Goal: Task Accomplishment & Management: Complete application form

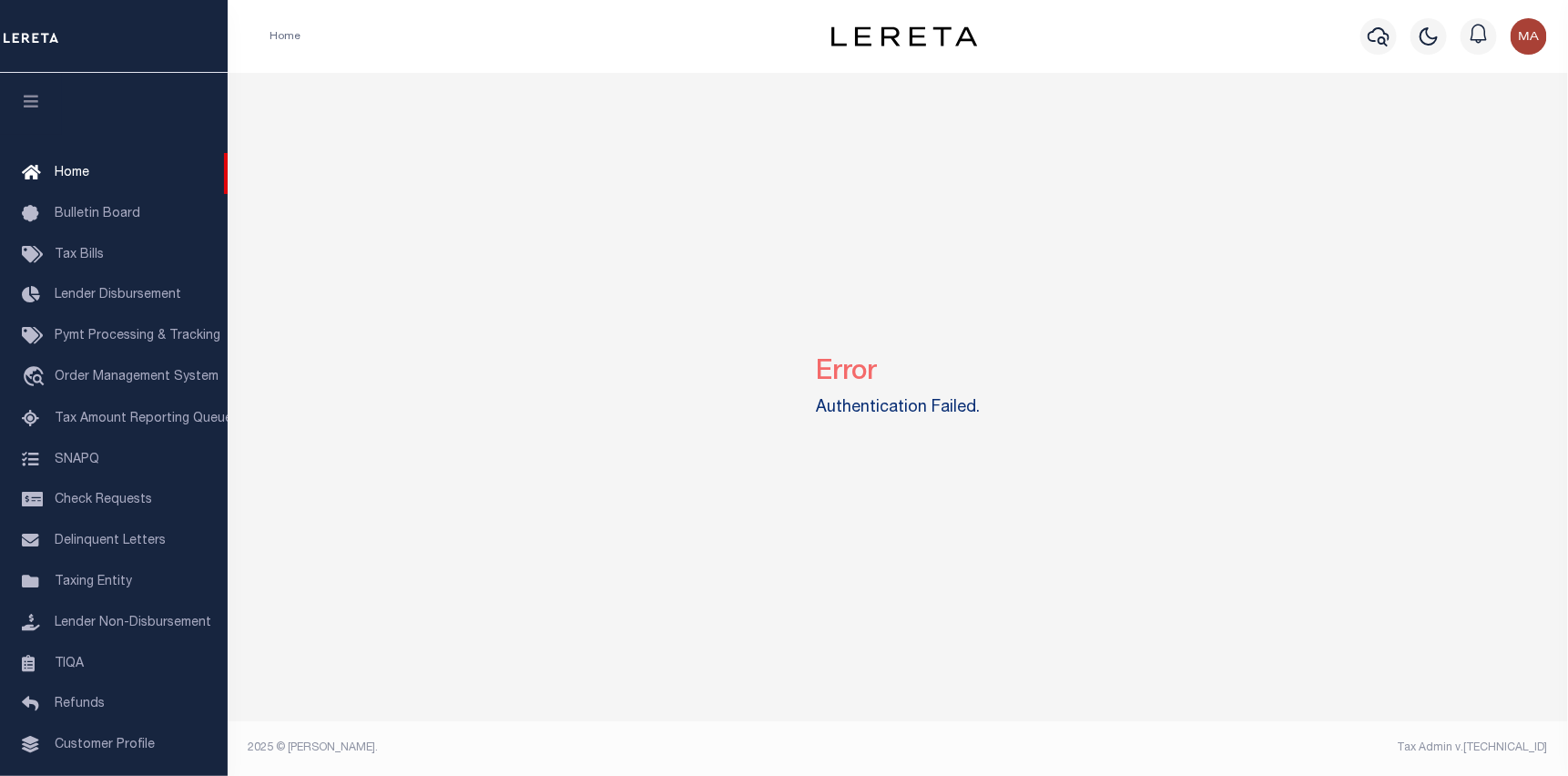
click at [1524, 34] on img "button" at bounding box center [1528, 36] width 37 height 37
click at [1465, 123] on span "Sign out" at bounding box center [1457, 129] width 51 height 13
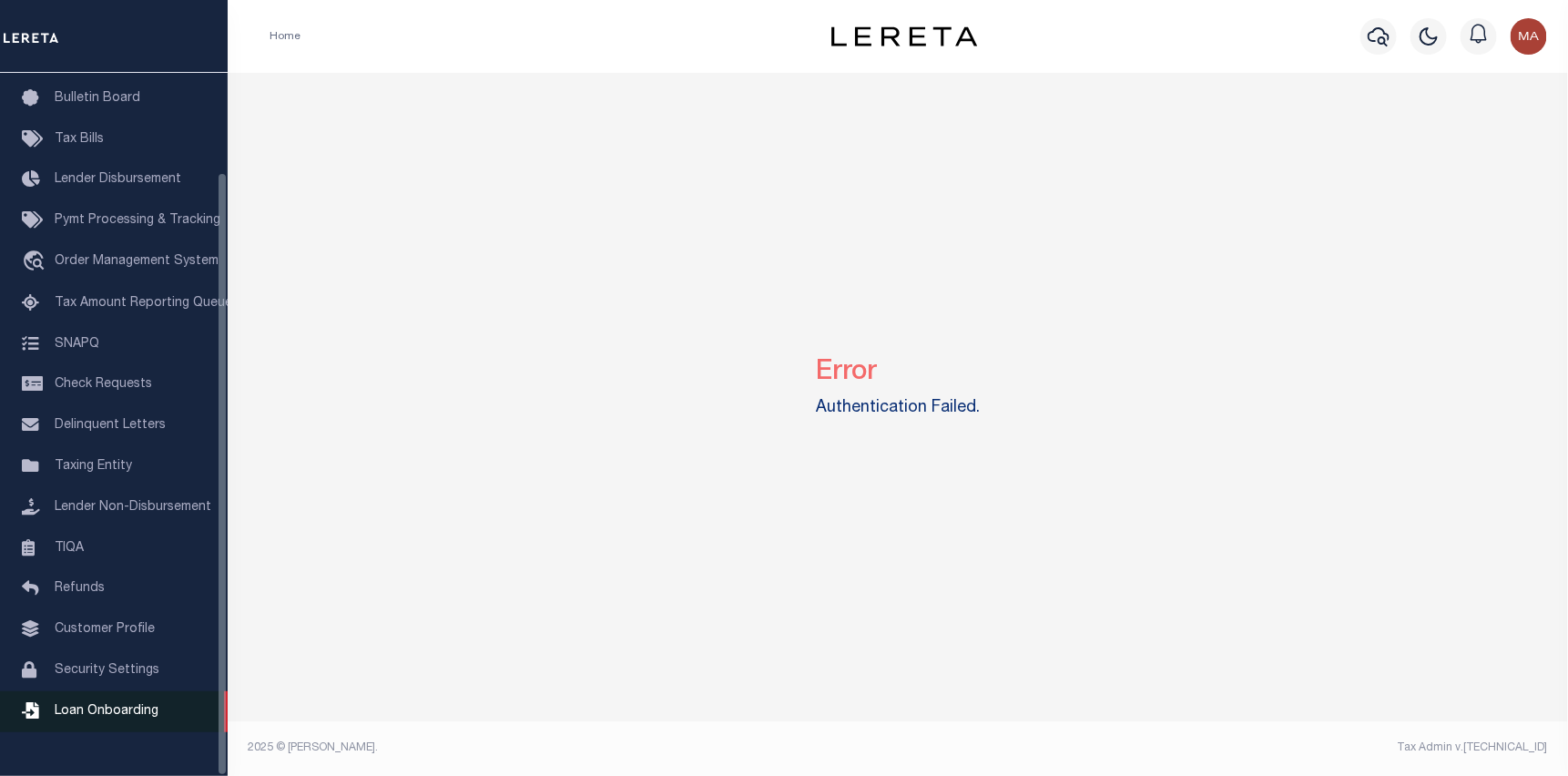
click at [126, 718] on span "Loan Onboarding" at bounding box center [106, 711] width 104 height 13
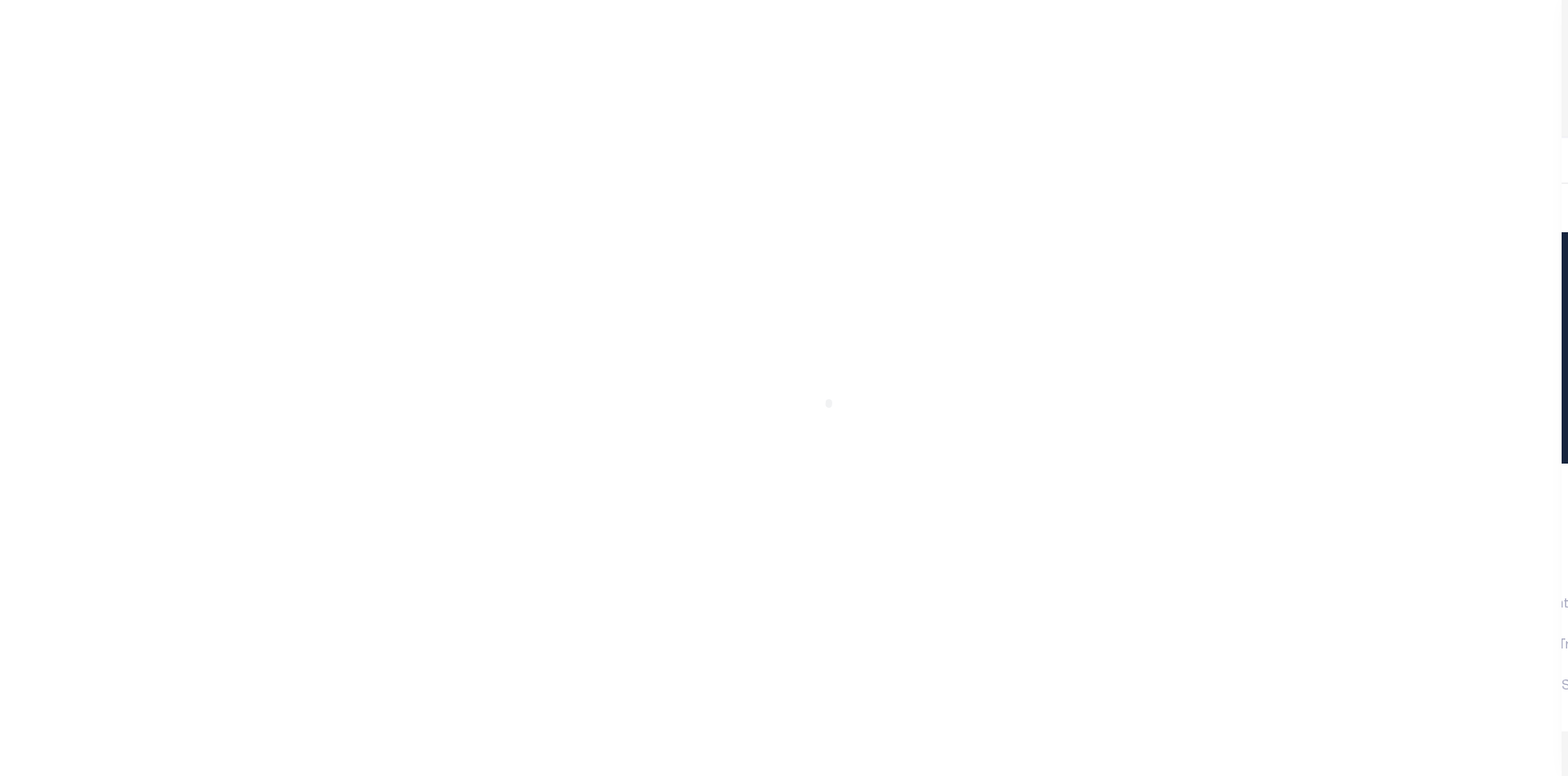
scroll to position [116, 0]
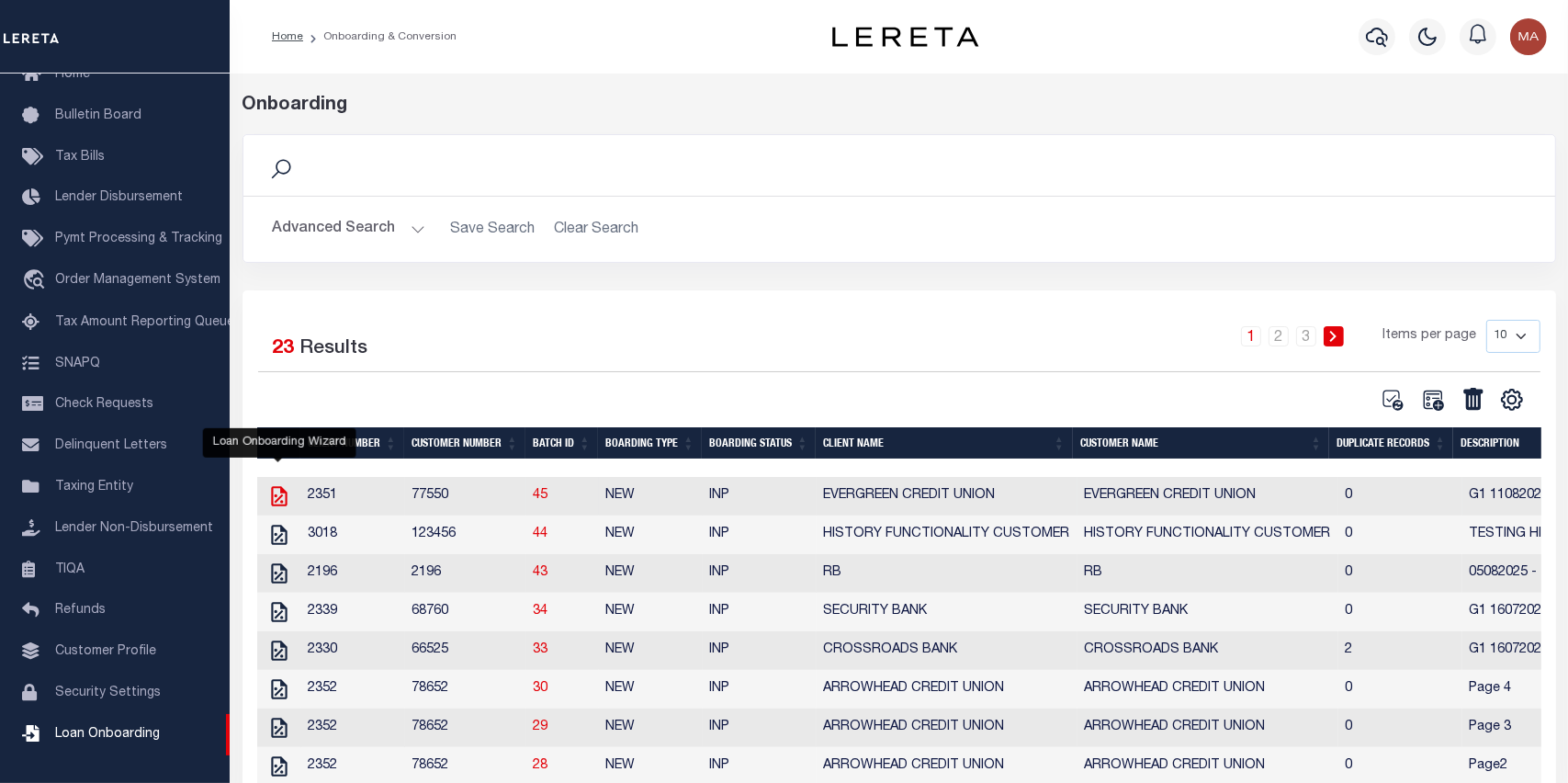
click at [276, 500] on icon "" at bounding box center [279, 496] width 24 height 24
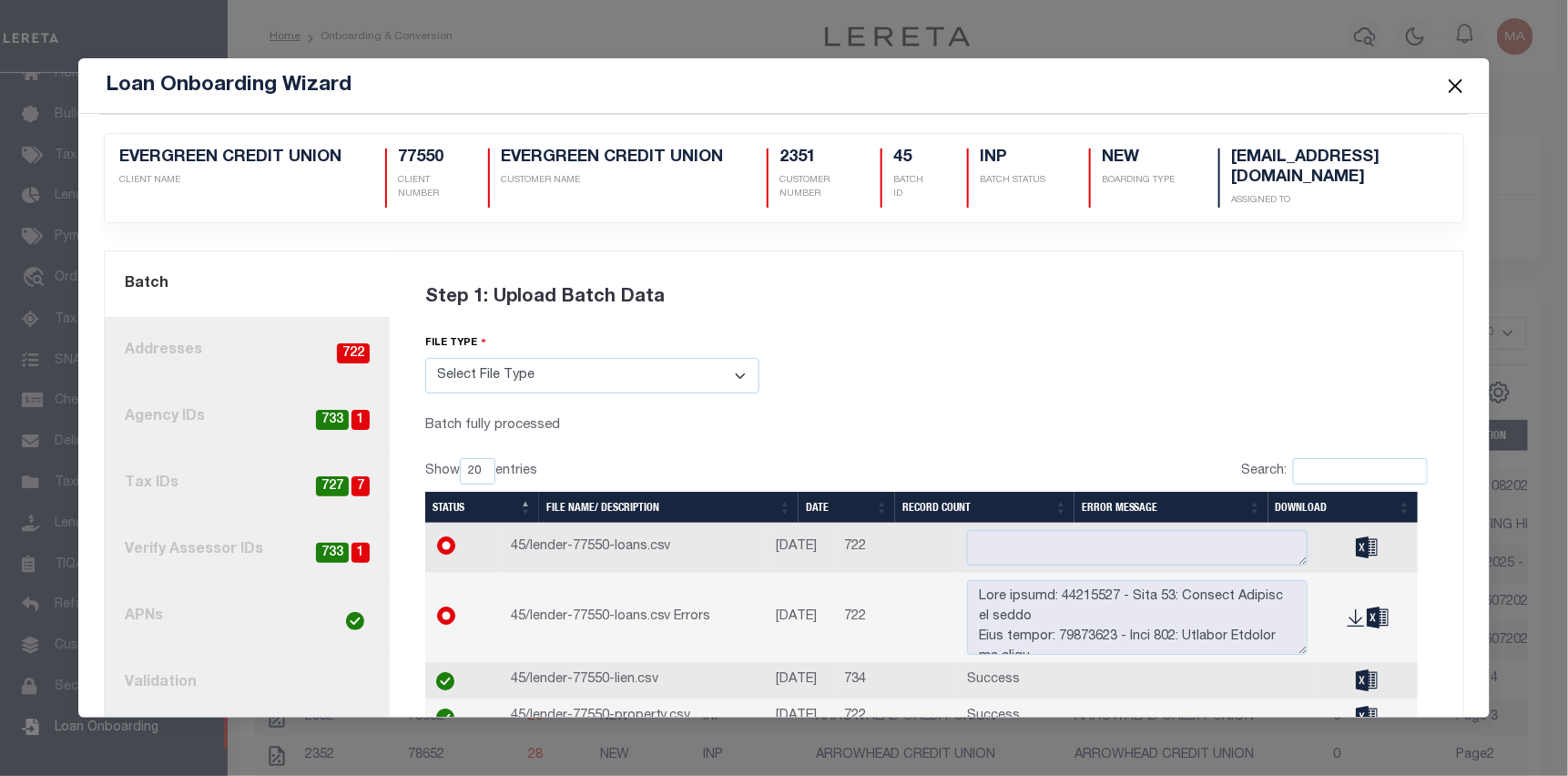
click at [235, 470] on link "4. Tax IDs 7 727" at bounding box center [247, 483] width 285 height 66
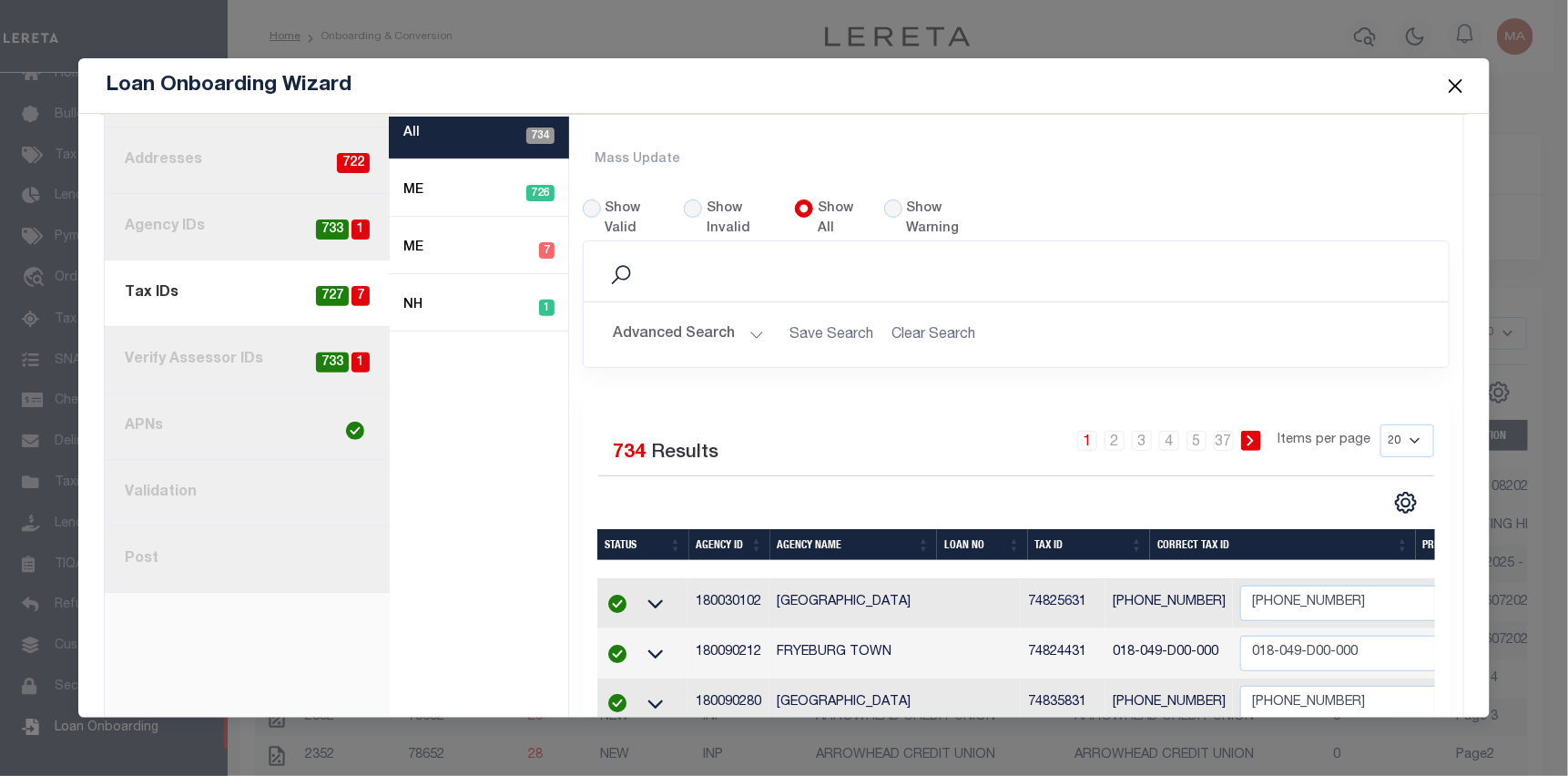
scroll to position [273, 0]
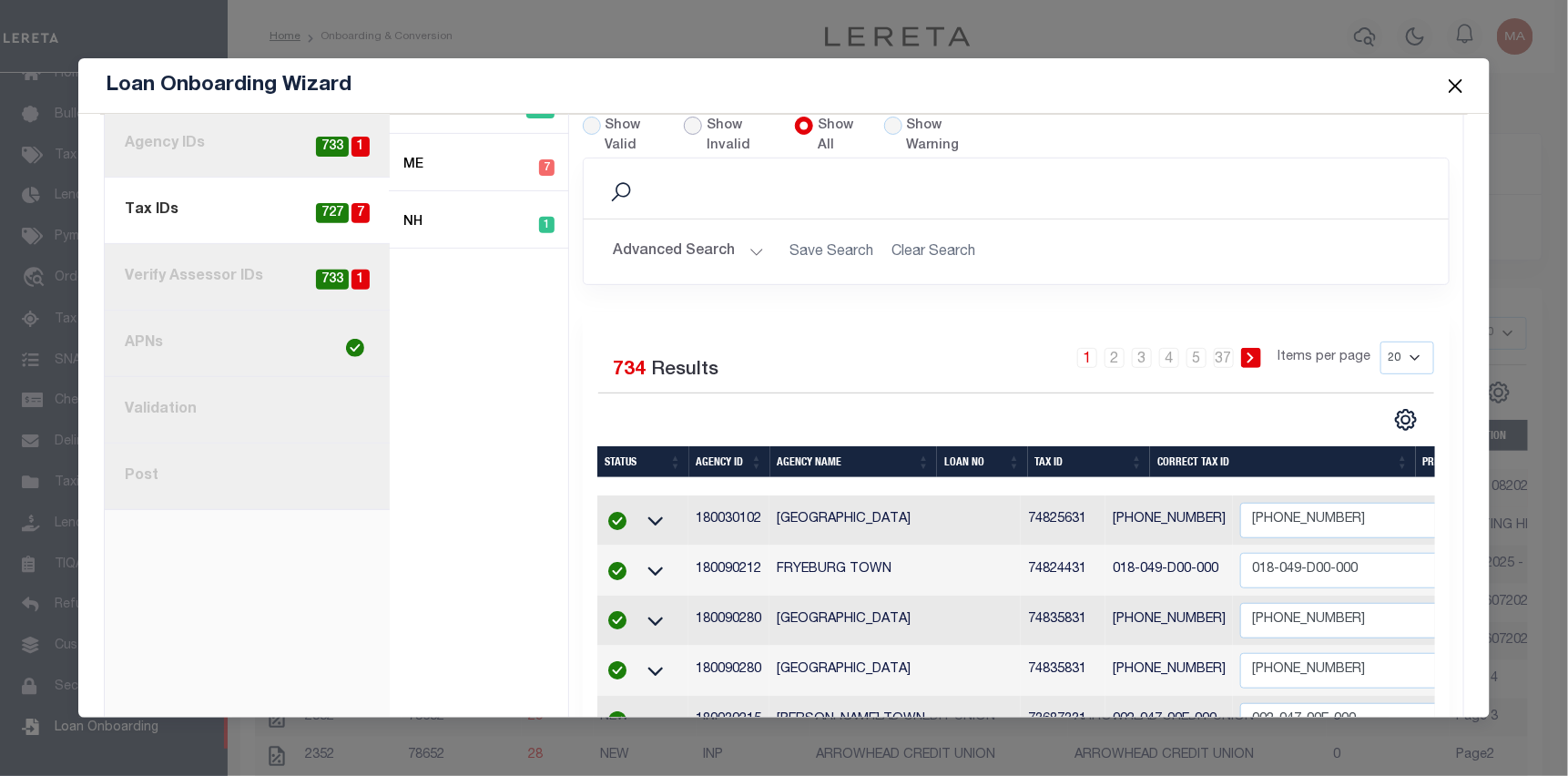
click at [686, 123] on input "Show Invalid" at bounding box center [693, 126] width 18 height 18
radio input "true"
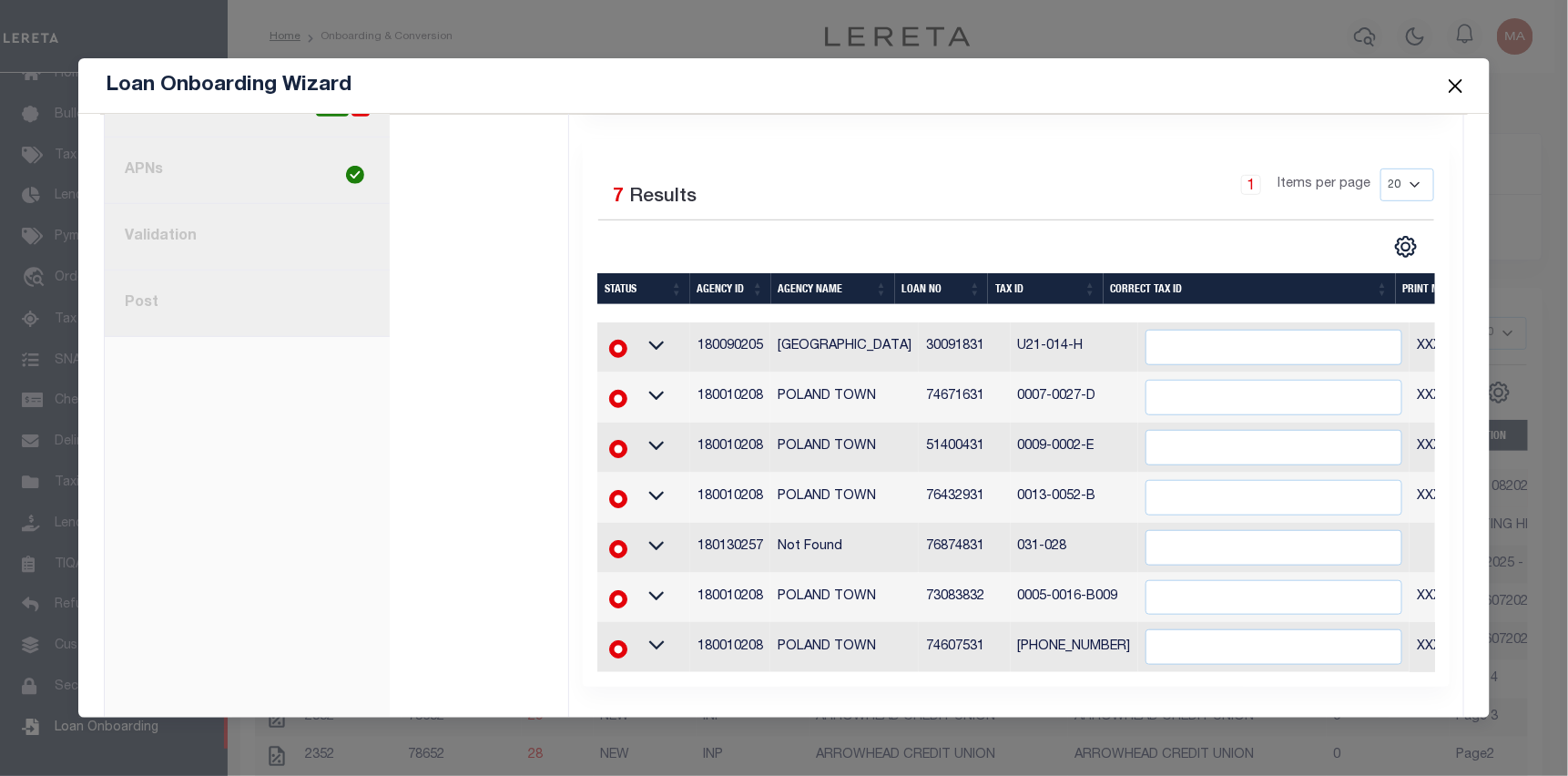
scroll to position [454, 0]
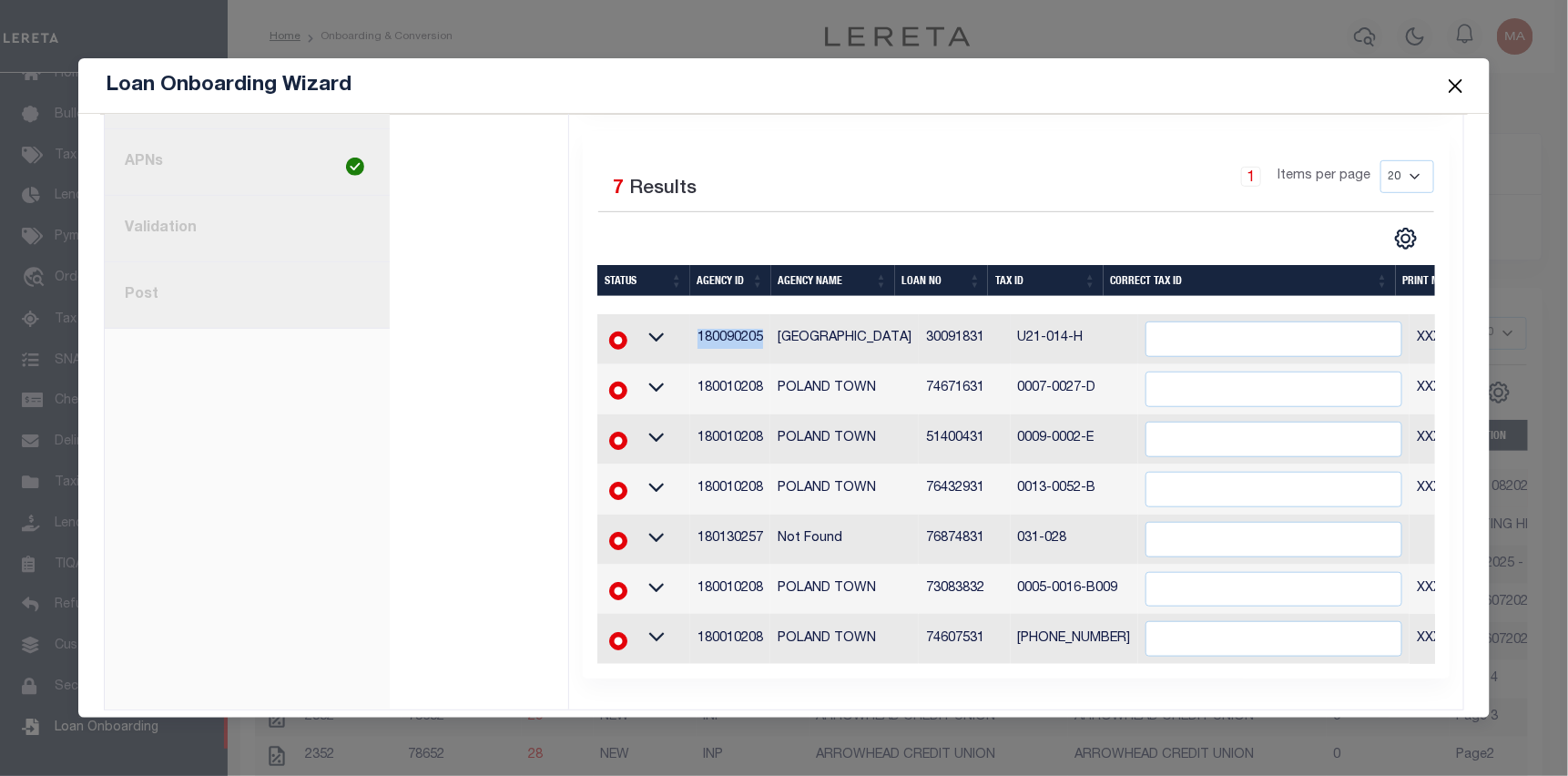
drag, startPoint x: 760, startPoint y: 331, endPoint x: 684, endPoint y: 331, distance: 76.0
click at [690, 329] on td "180090205" at bounding box center [731, 339] width 81 height 50
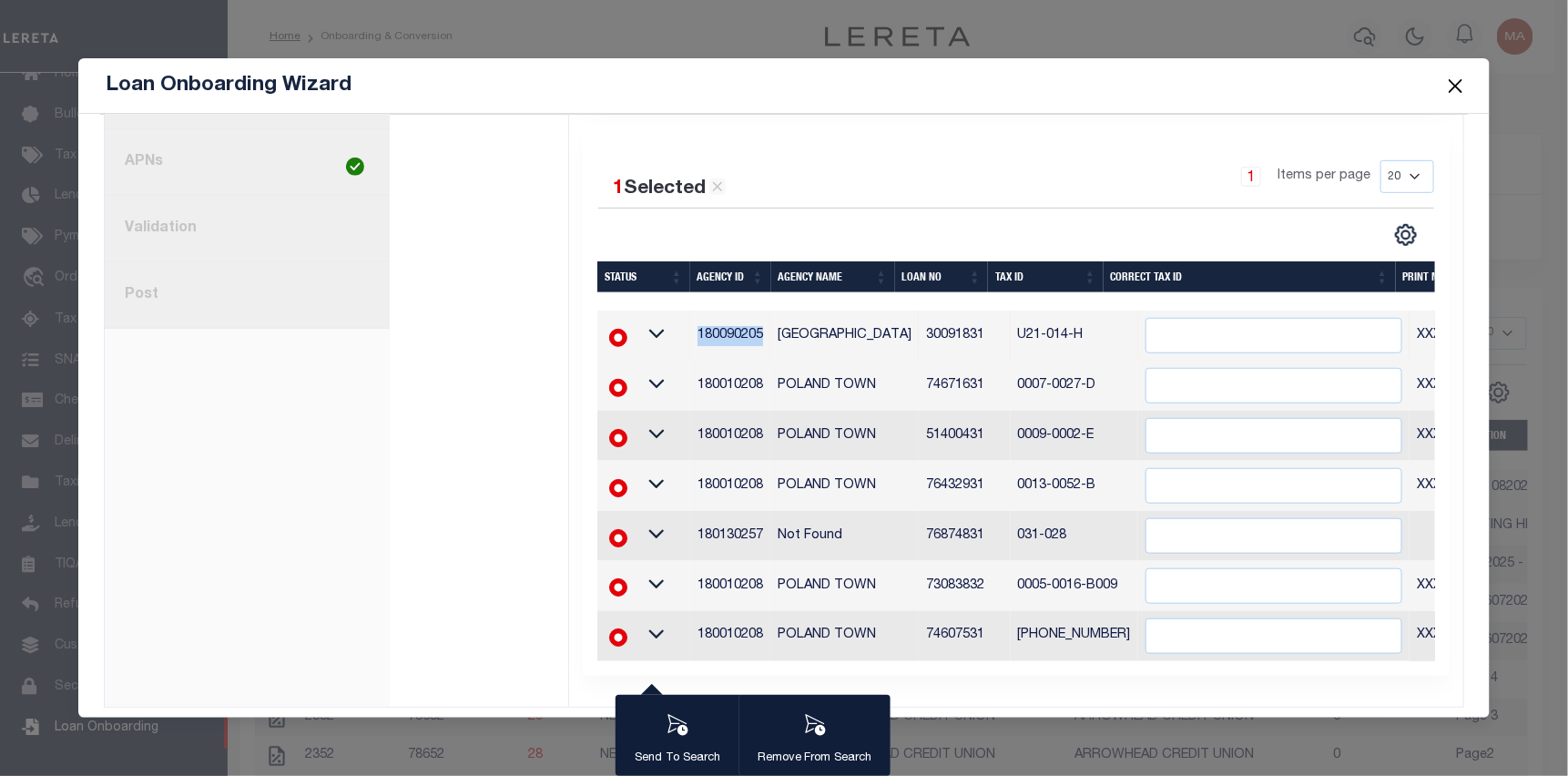
copy td "180090205"
drag, startPoint x: 1065, startPoint y: 333, endPoint x: 980, endPoint y: 323, distance: 85.6
click at [980, 323] on tr "180090205 OTISFIELD TOWN 30091831 U21-014-H XXXXXXXXXXXX*" at bounding box center [1132, 335] width 1071 height 50
copy tr "U21-014-H"
drag, startPoint x: 1080, startPoint y: 429, endPoint x: 994, endPoint y: 429, distance: 86.0
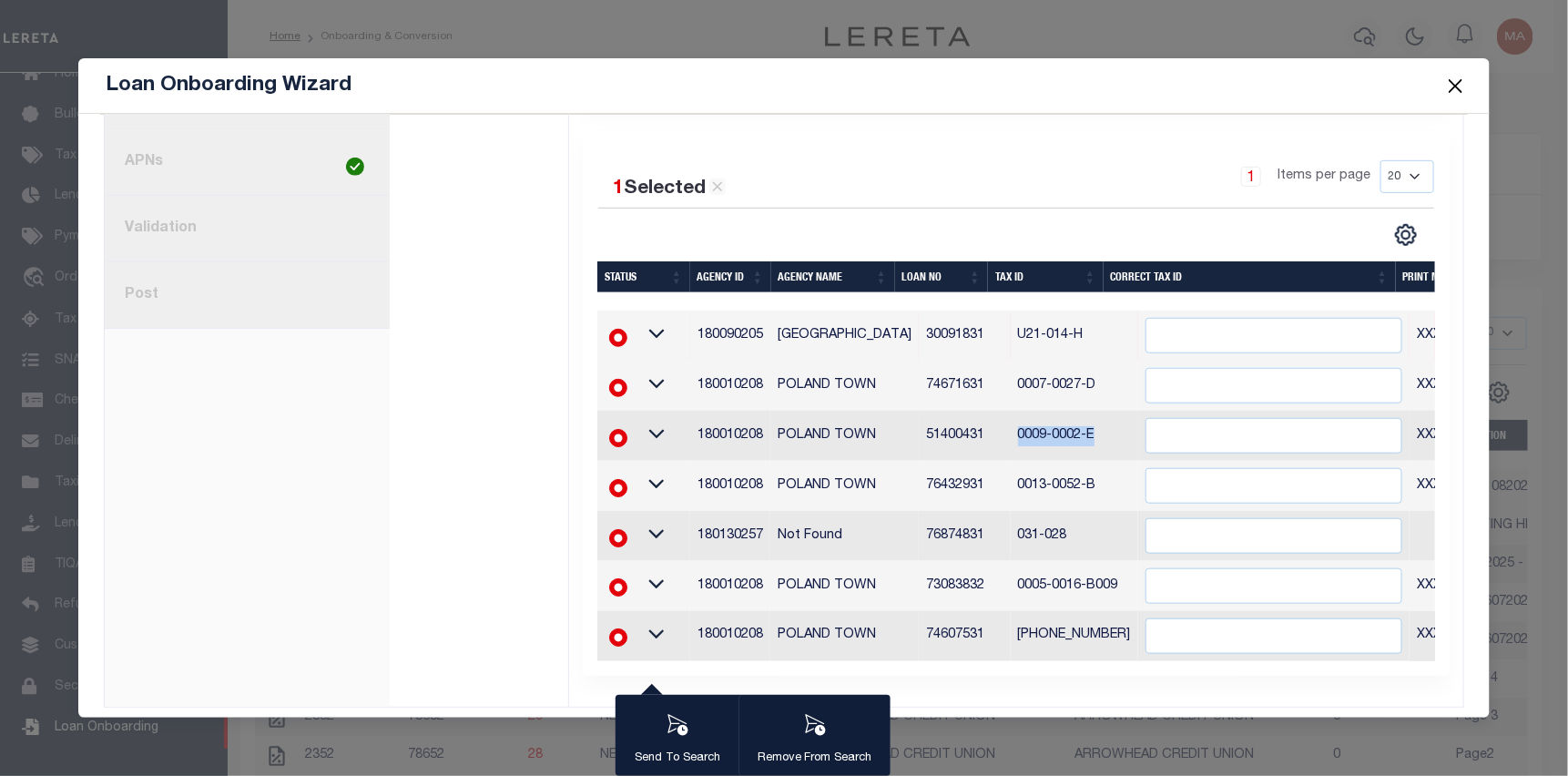
click at [1010, 429] on td "0009-0002-E" at bounding box center [1074, 435] width 128 height 50
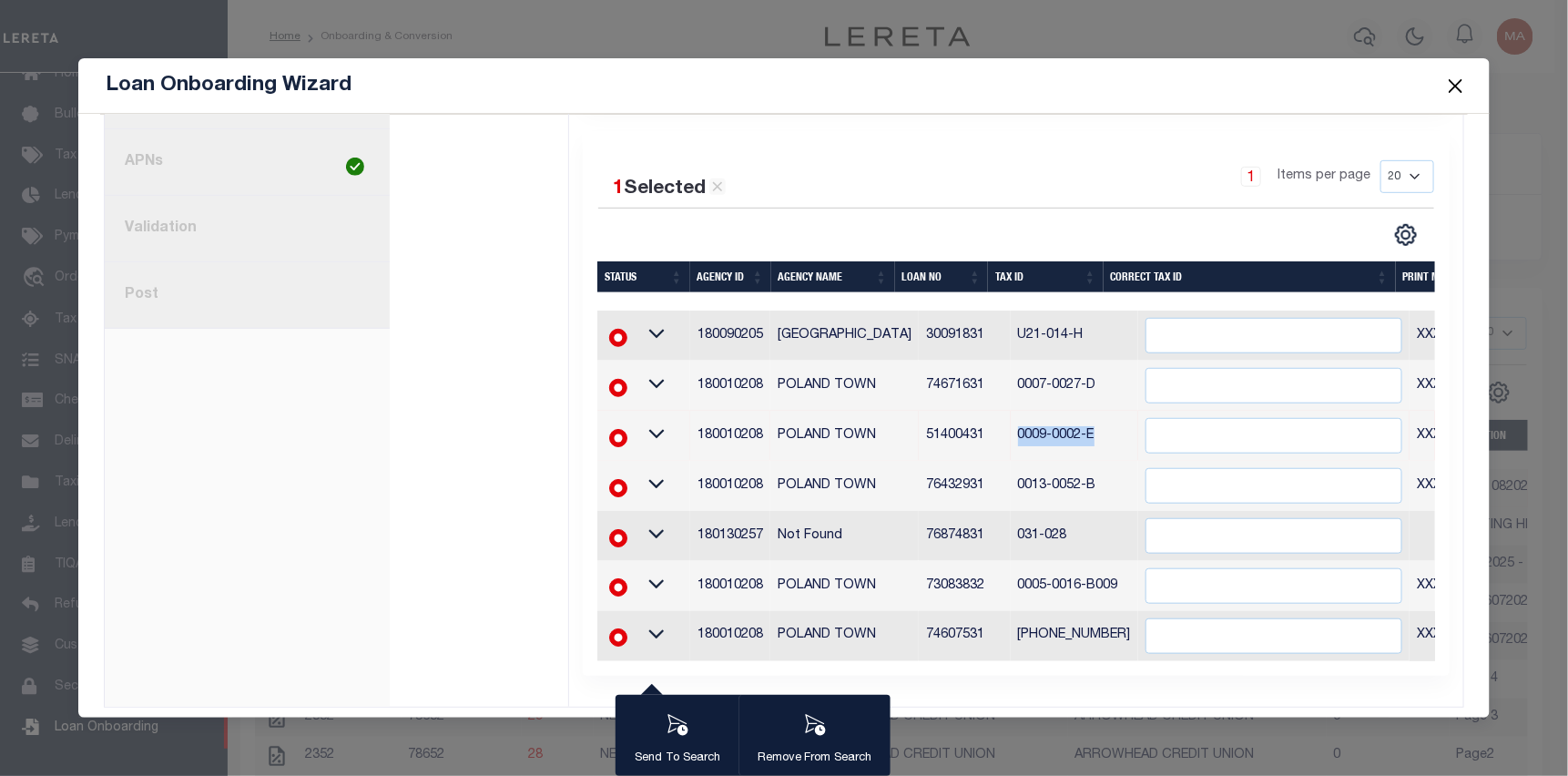
copy td "0009-0002-E"
click at [1145, 432] on input "" at bounding box center [1273, 436] width 258 height 36
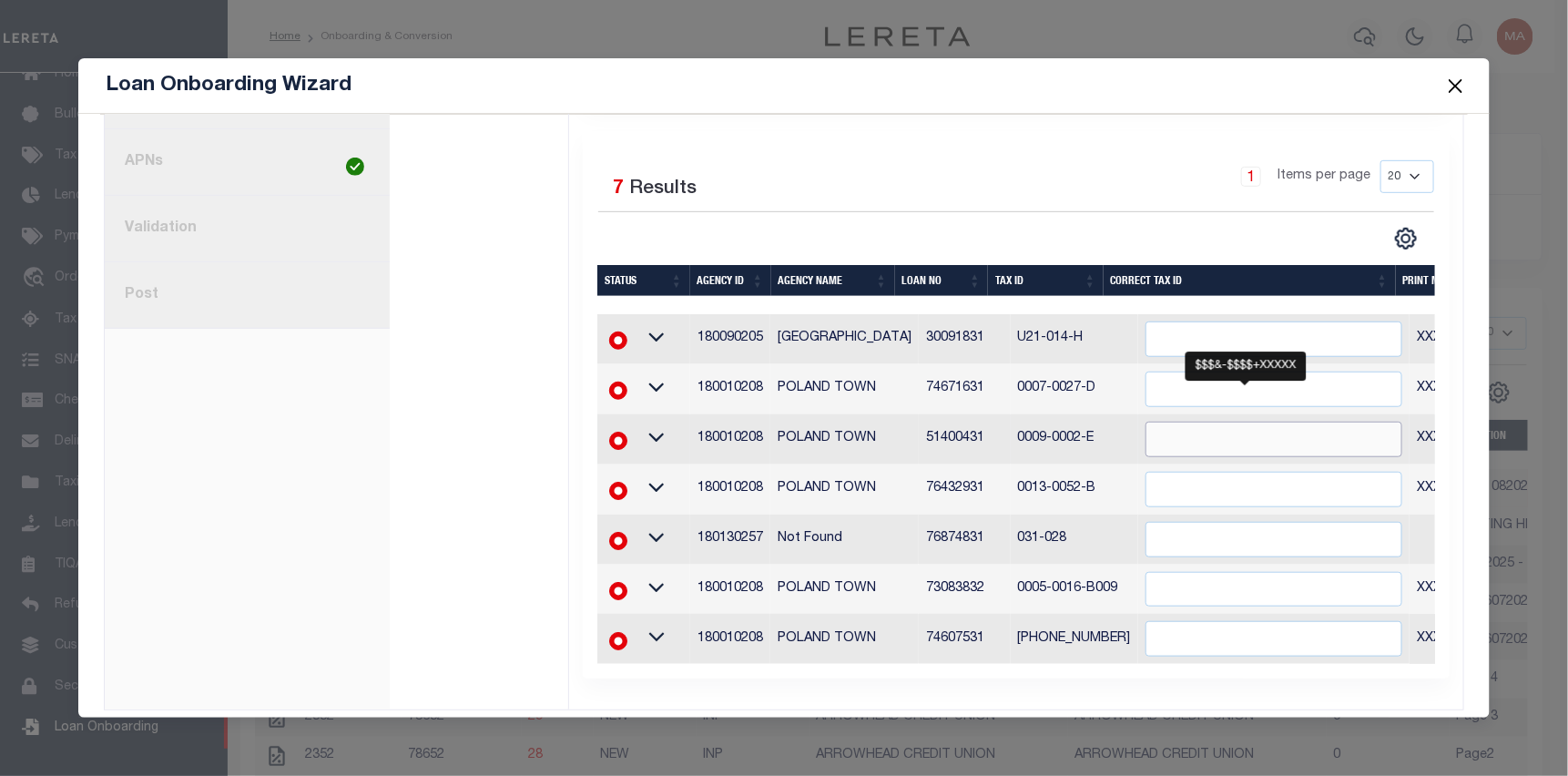
paste input "0009-0002-E"
type input "0009-0002-E"
click at [1003, 211] on div "1 Selected 7 Results 1 Items per page 20 40 60 100 200" at bounding box center [1015, 205] width 865 height 90
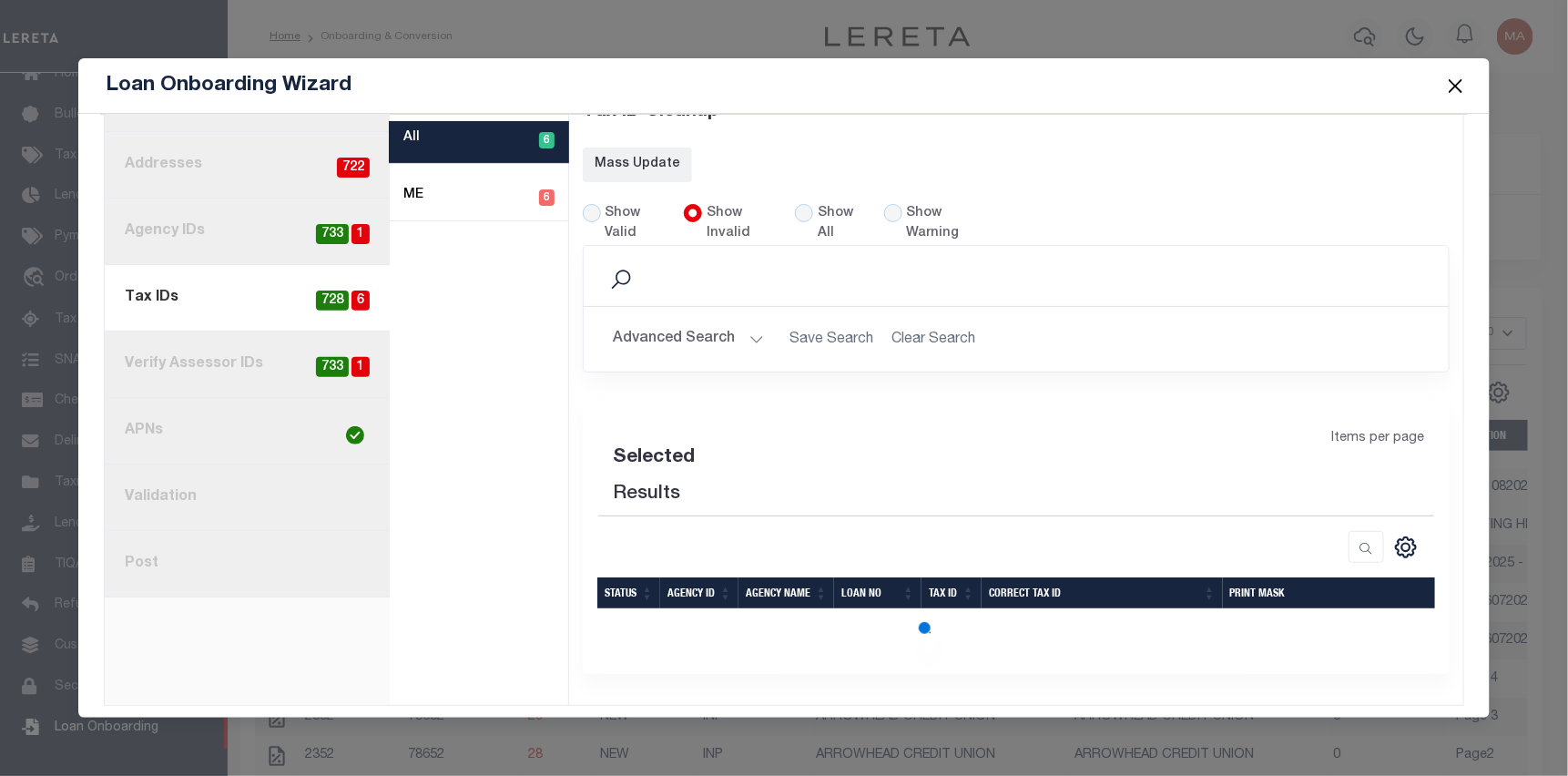
scroll to position [421, 0]
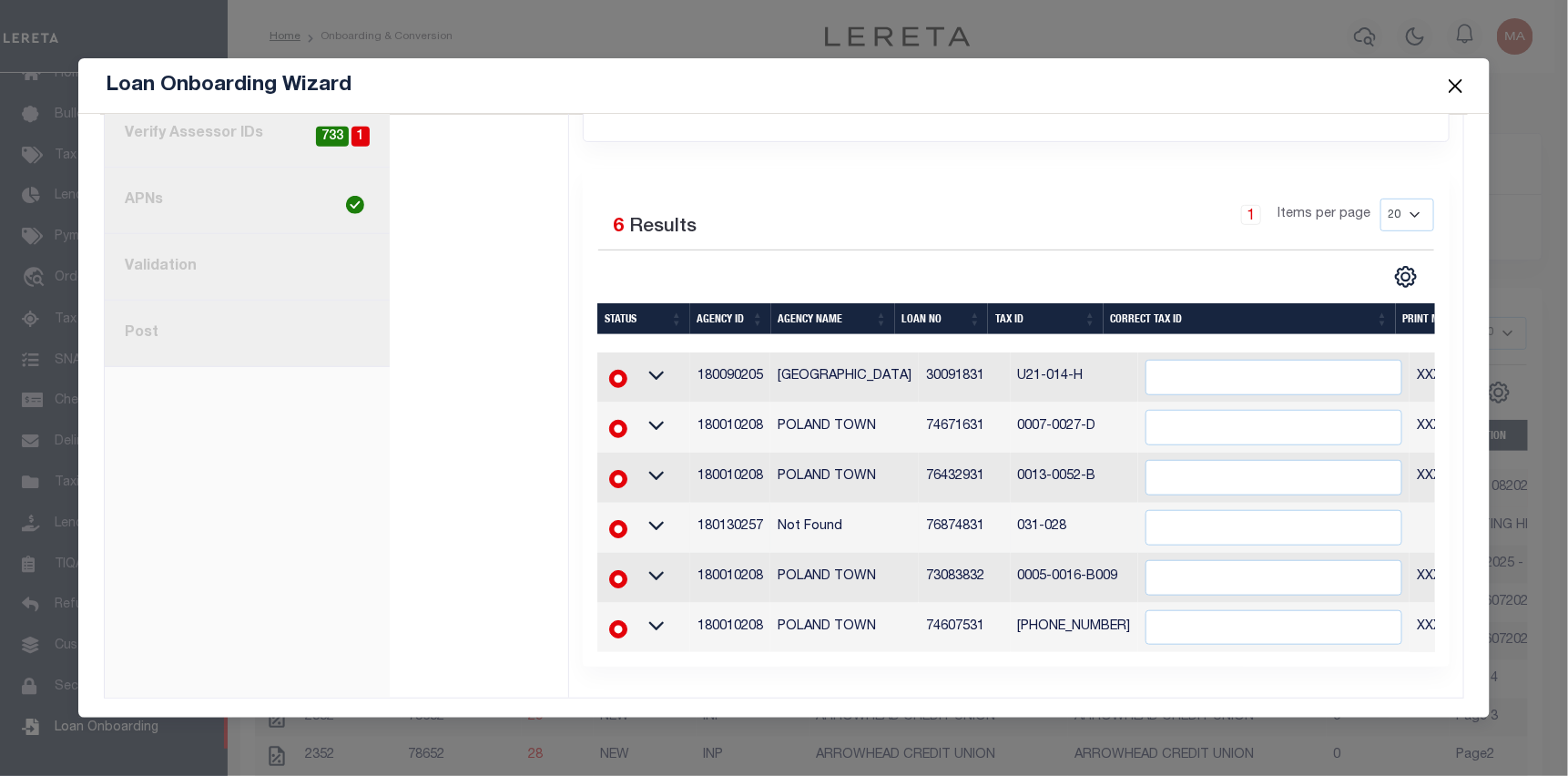
click at [1076, 531] on td "031-028" at bounding box center [1074, 527] width 128 height 50
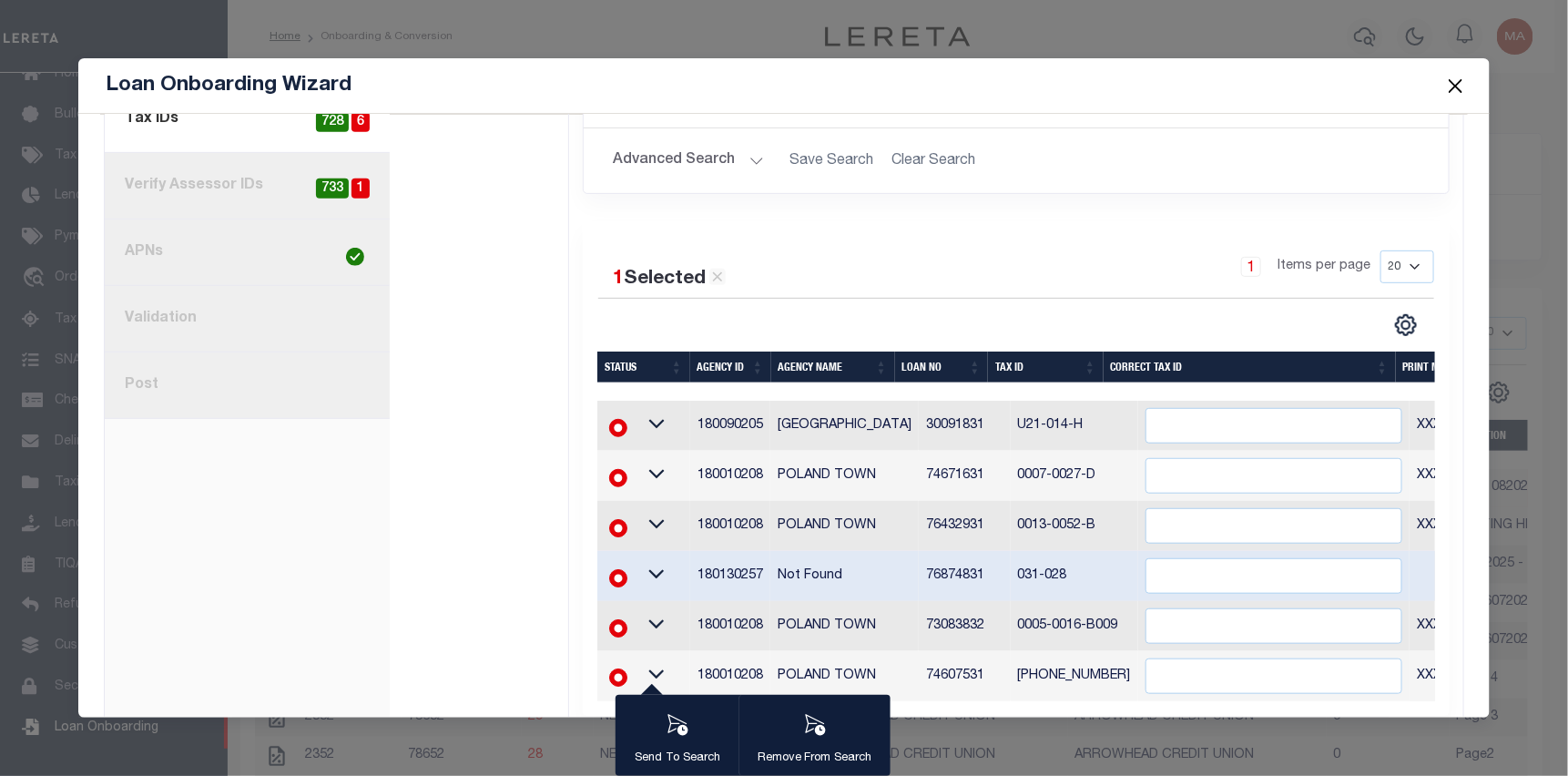
scroll to position [417, 0]
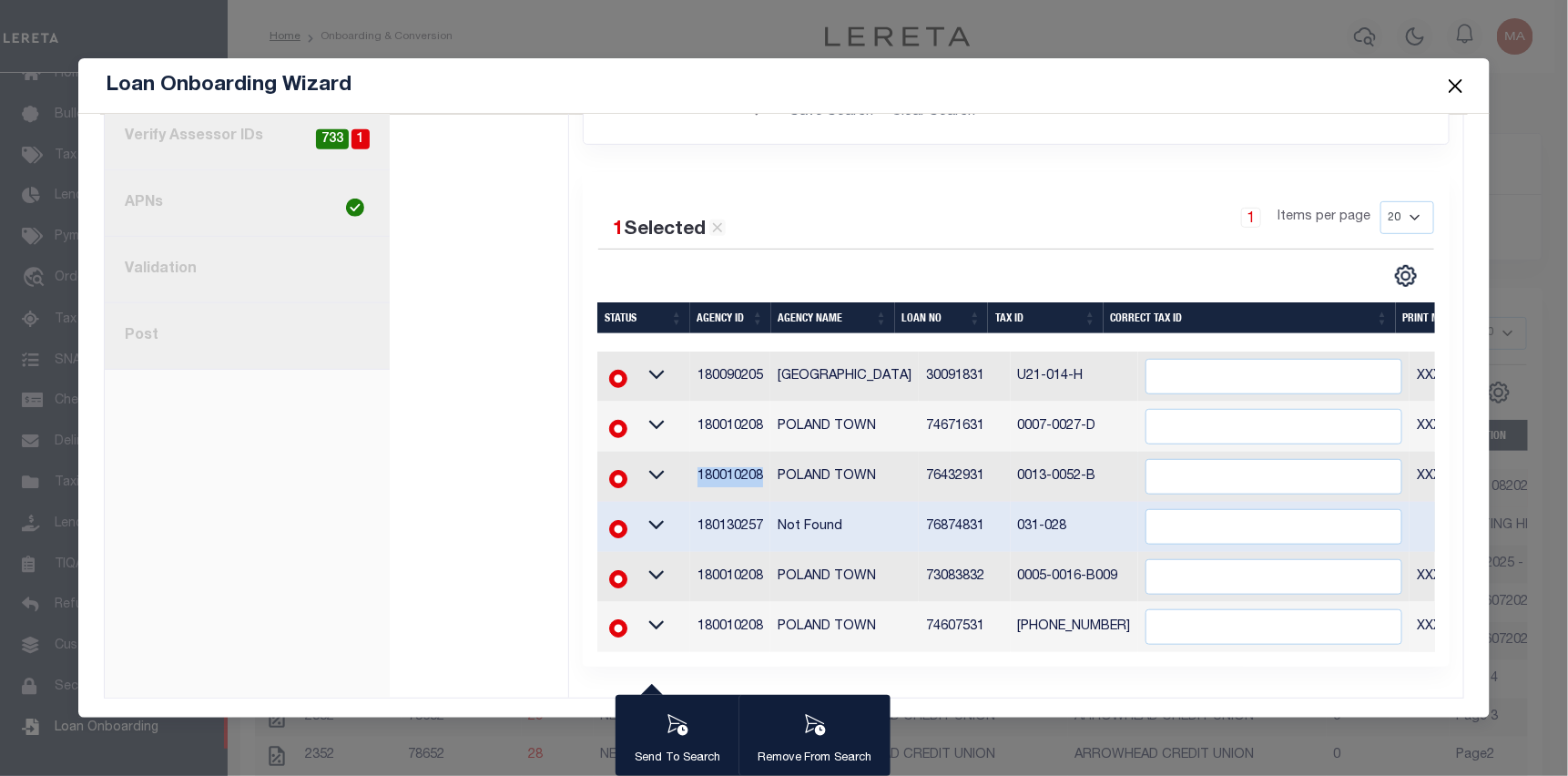
drag, startPoint x: 763, startPoint y: 468, endPoint x: 681, endPoint y: 464, distance: 82.1
click at [681, 464] on tr "180010208 POLAND TOWN 76432931 0013-0052-B XXXXXXXXXXXXXXX*" at bounding box center [1132, 476] width 1071 height 50
copy tr "180010208"
drag, startPoint x: 1072, startPoint y: 412, endPoint x: 983, endPoint y: 412, distance: 89.0
click at [983, 412] on tr "180010208 POLAND TOWN 74671631 0007-0027-D XXXXXXXXXXXXXXX*" at bounding box center [1132, 426] width 1071 height 50
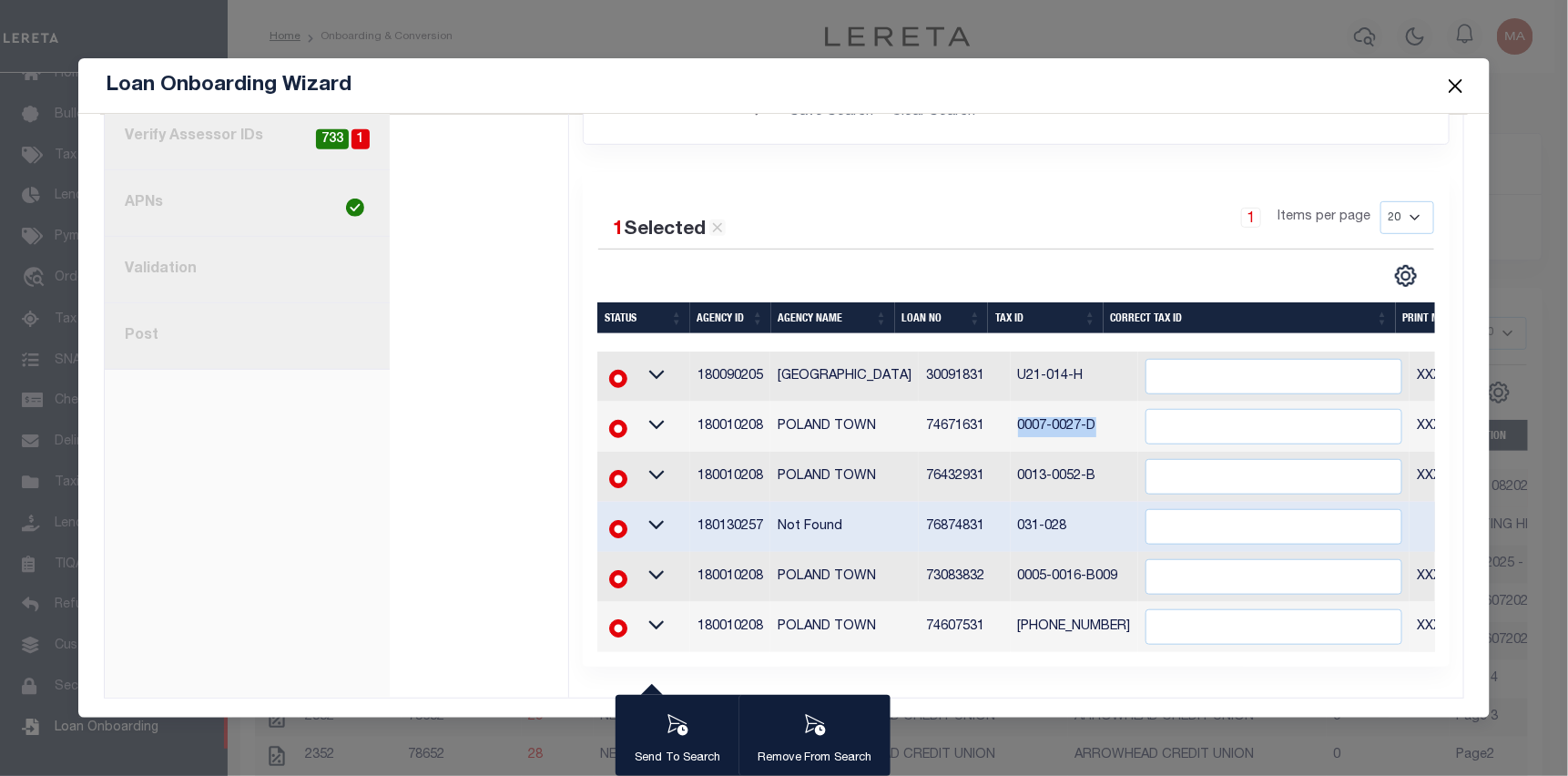
copy tr "0007-0027-D"
drag, startPoint x: 755, startPoint y: 514, endPoint x: 684, endPoint y: 510, distance: 71.1
click at [684, 510] on tr "180130257 Not Found 76874831 031-028" at bounding box center [1132, 526] width 1071 height 50
copy tr "180130257"
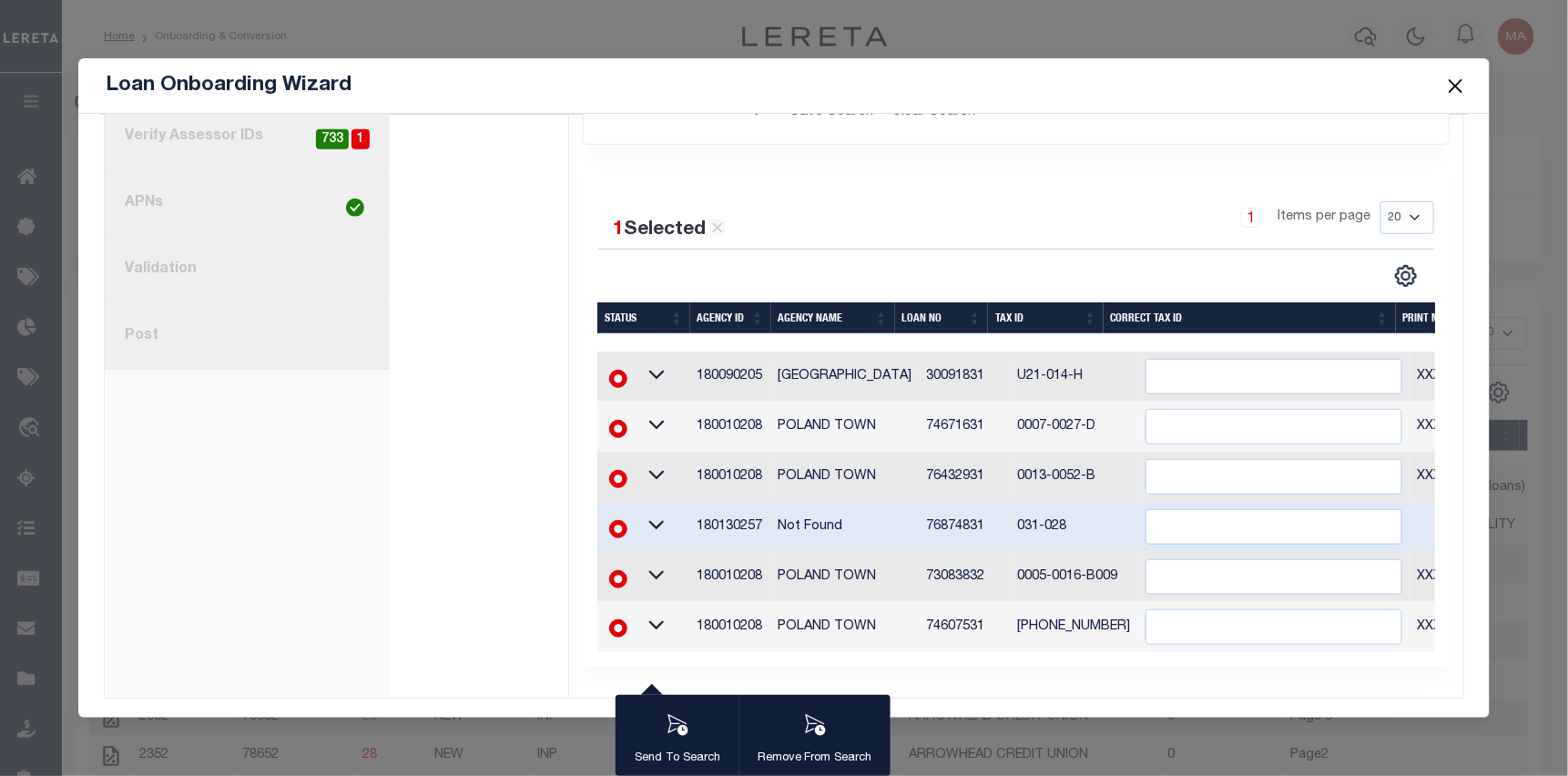
click at [929, 188] on div "1 Selected 6 Results 1 Items per page 20 40 60 100 200" at bounding box center [1015, 419] width 867 height 494
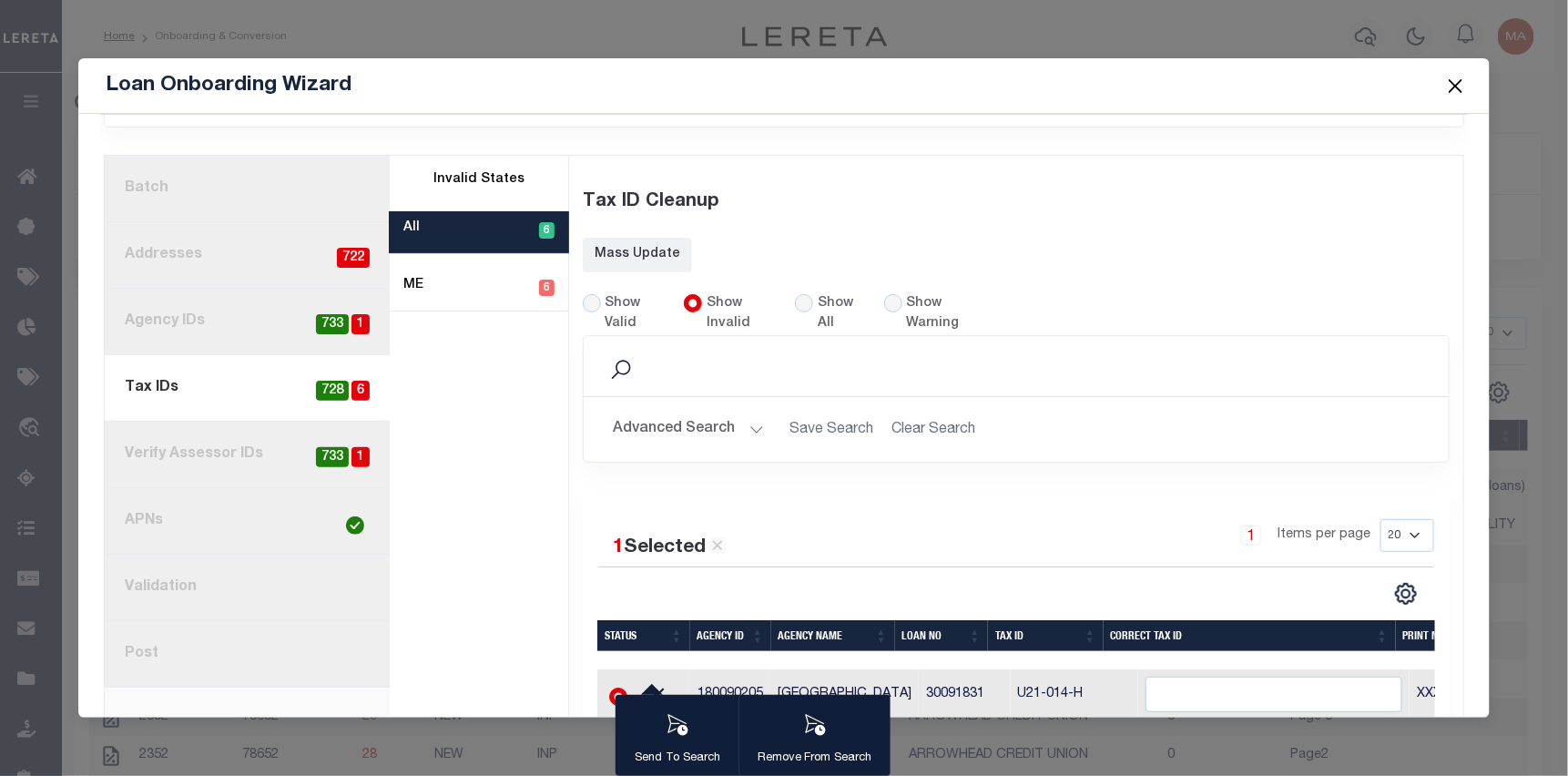
scroll to position [52, 0]
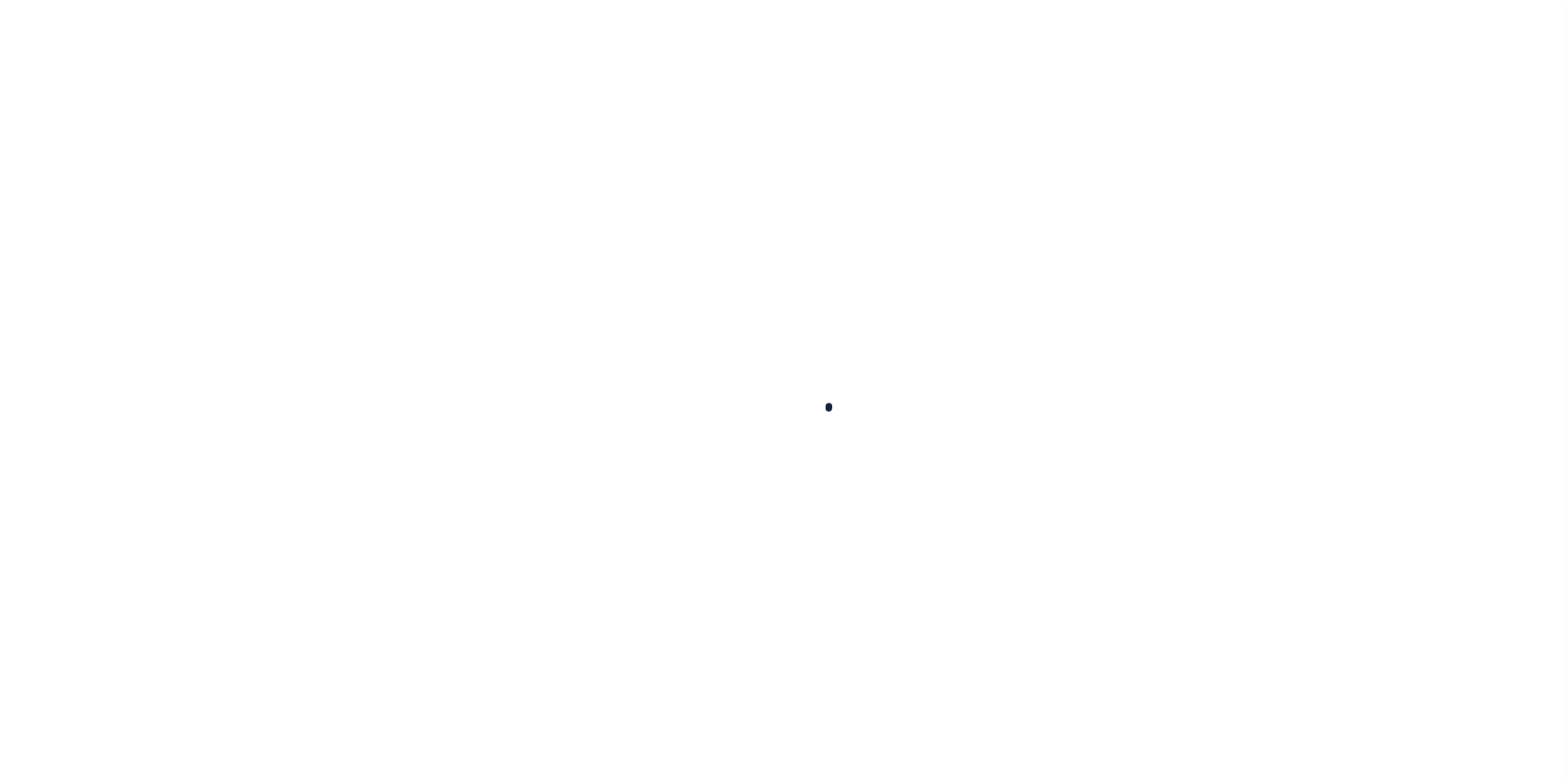
select select
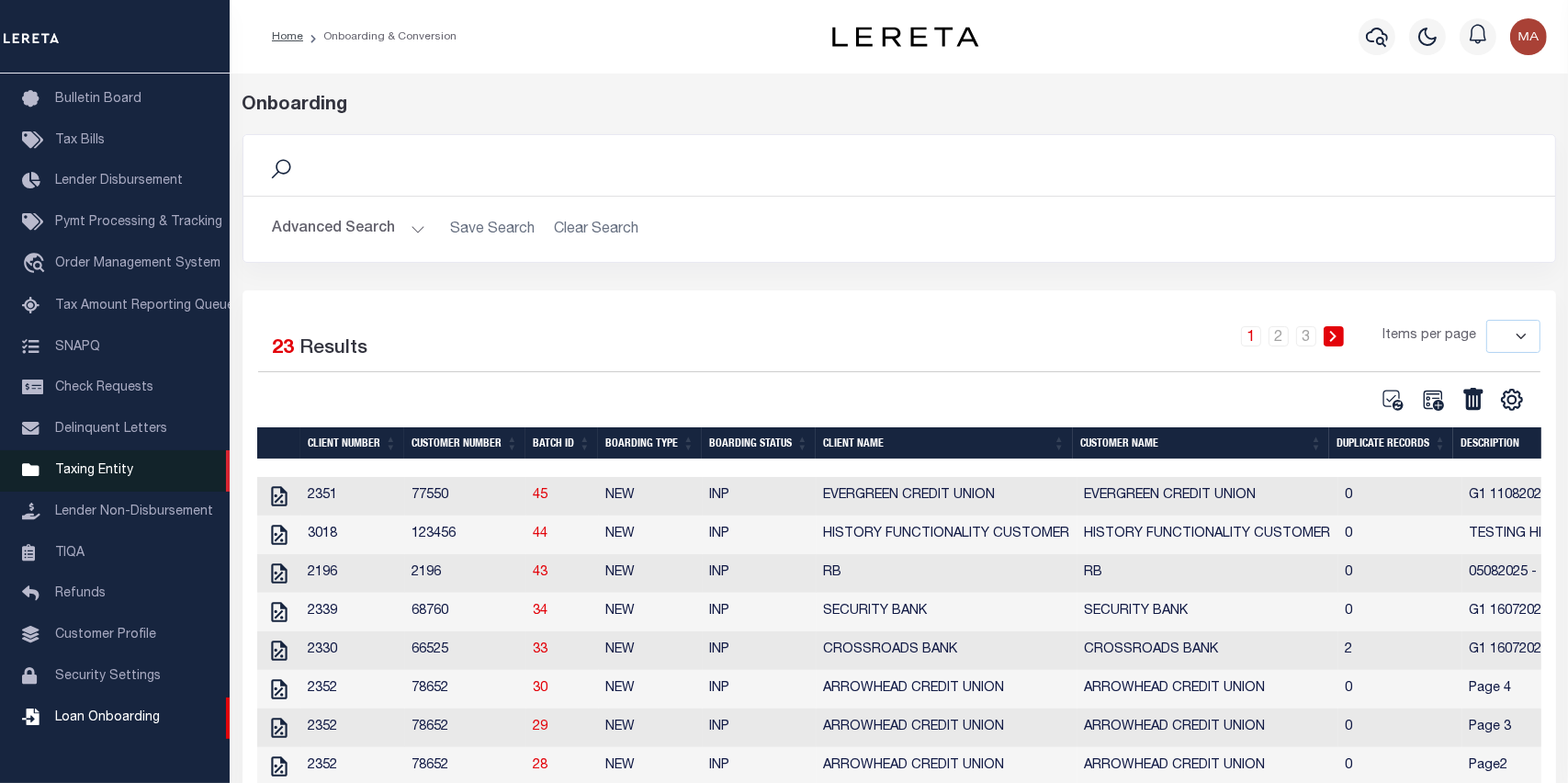
click at [103, 476] on span "Taxing Entity" at bounding box center [94, 470] width 78 height 13
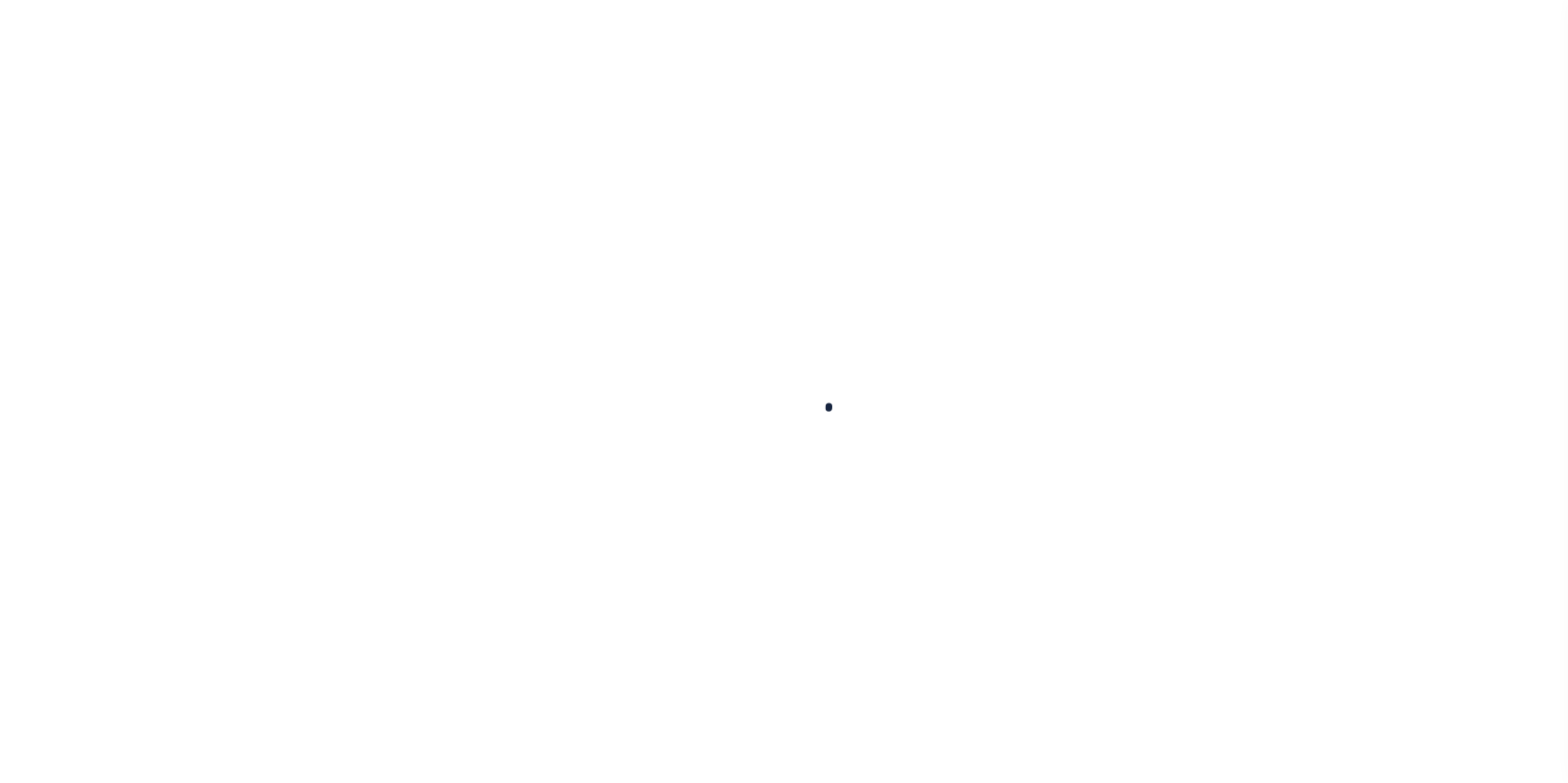
select select
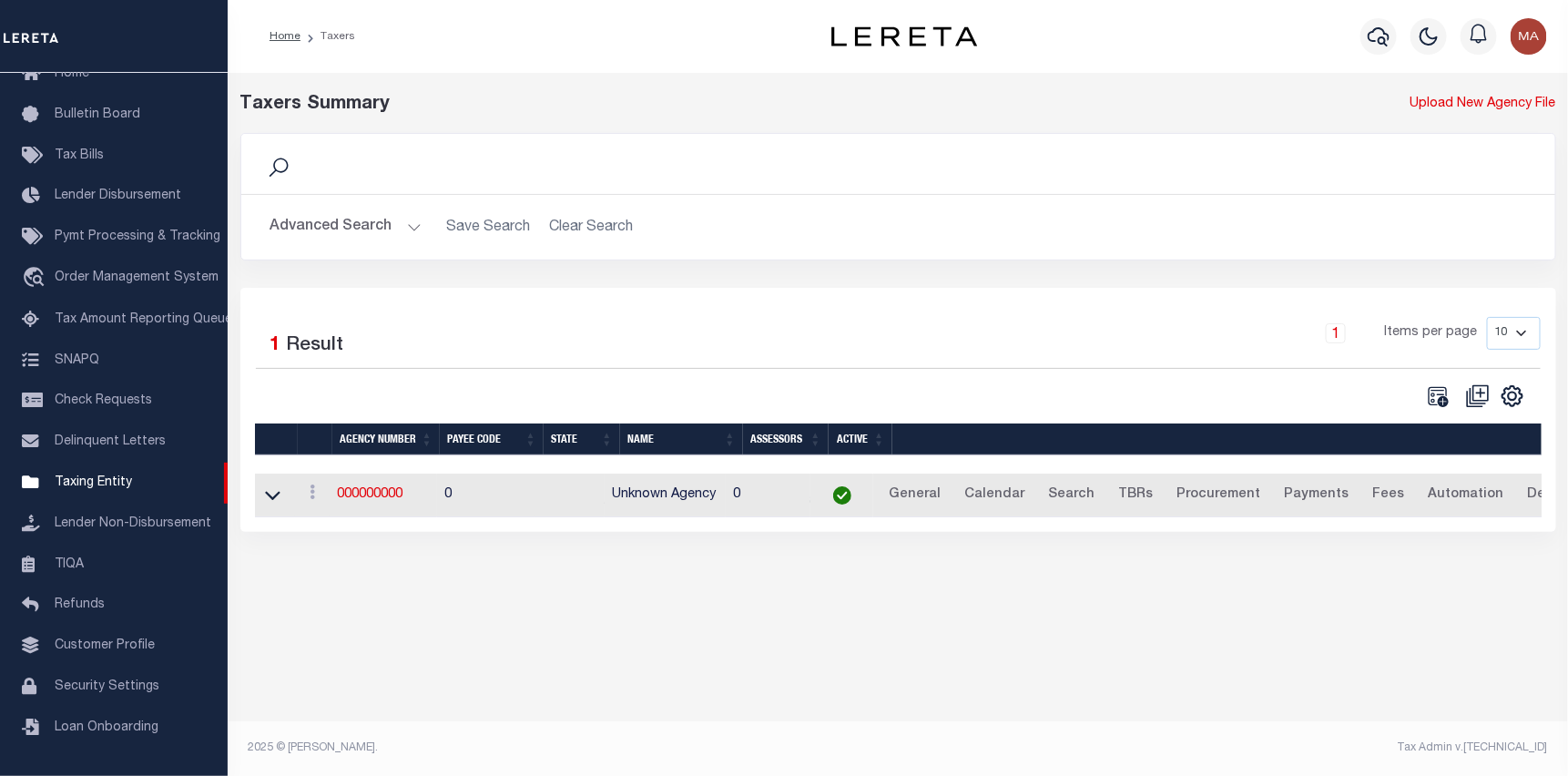
click at [351, 216] on button "Advanced Search" at bounding box center [345, 227] width 151 height 36
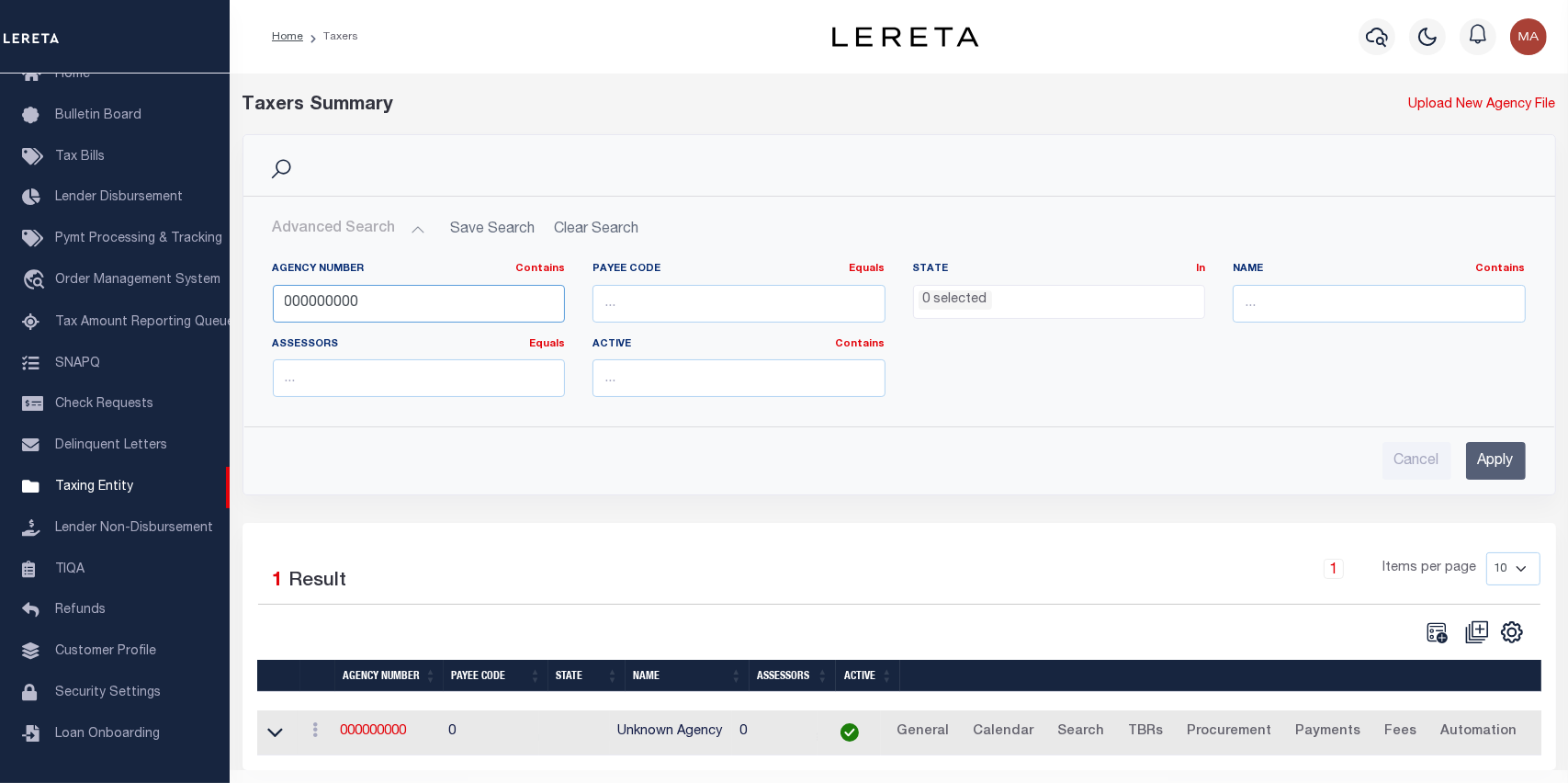
drag, startPoint x: 389, startPoint y: 292, endPoint x: 246, endPoint y: 291, distance: 143.0
click at [246, 291] on div "Agency Number Contains Contains Is 000000000 Payee Code Equals Equals Is Not Eq…" at bounding box center [899, 329] width 1310 height 165
paste input "180090205"
type input "180090205"
click at [1480, 455] on input "Apply" at bounding box center [1496, 461] width 60 height 38
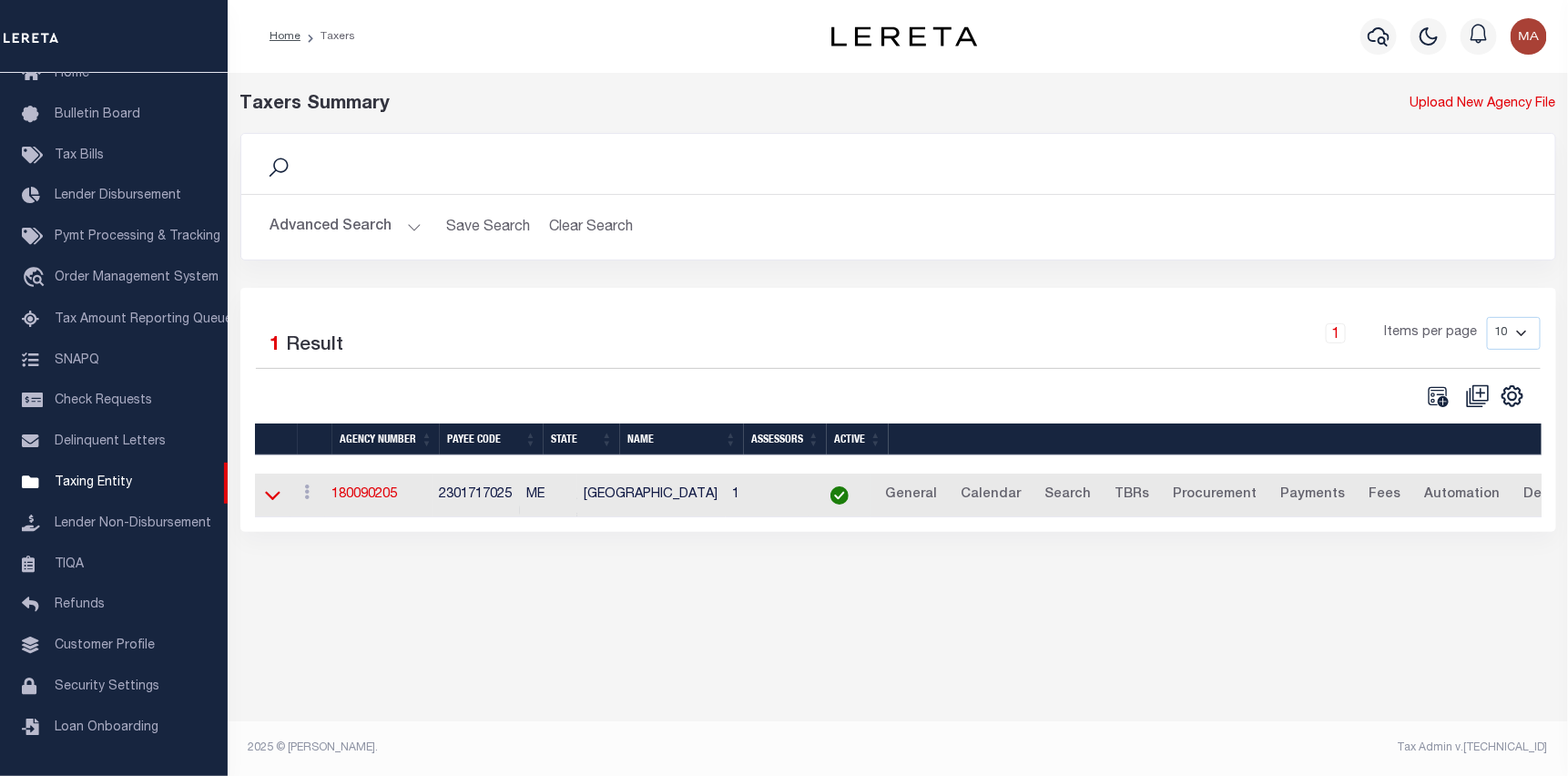
click at [268, 499] on icon at bounding box center [273, 494] width 16 height 19
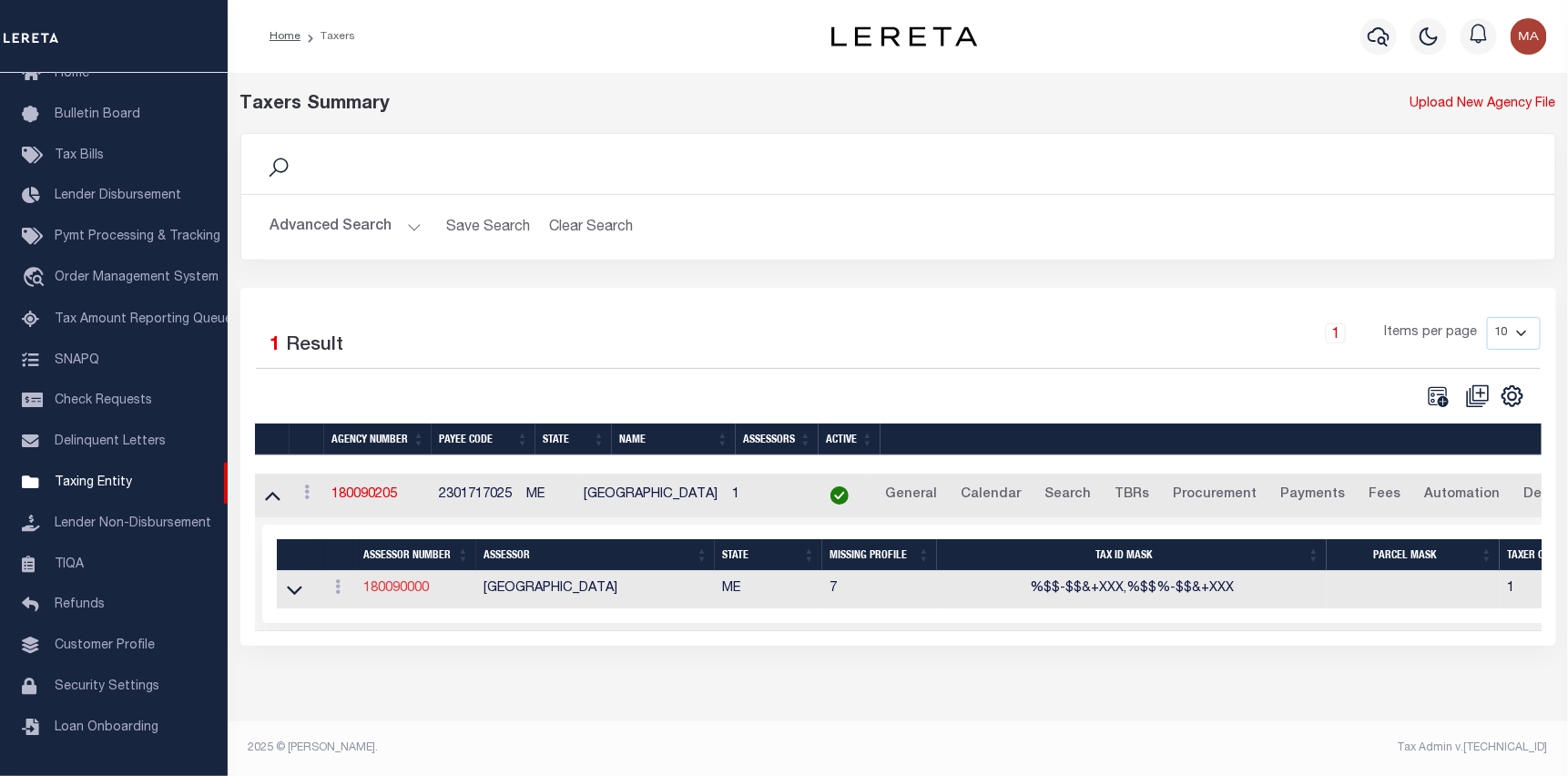
click at [381, 590] on link "180090000" at bounding box center [395, 587] width 65 height 13
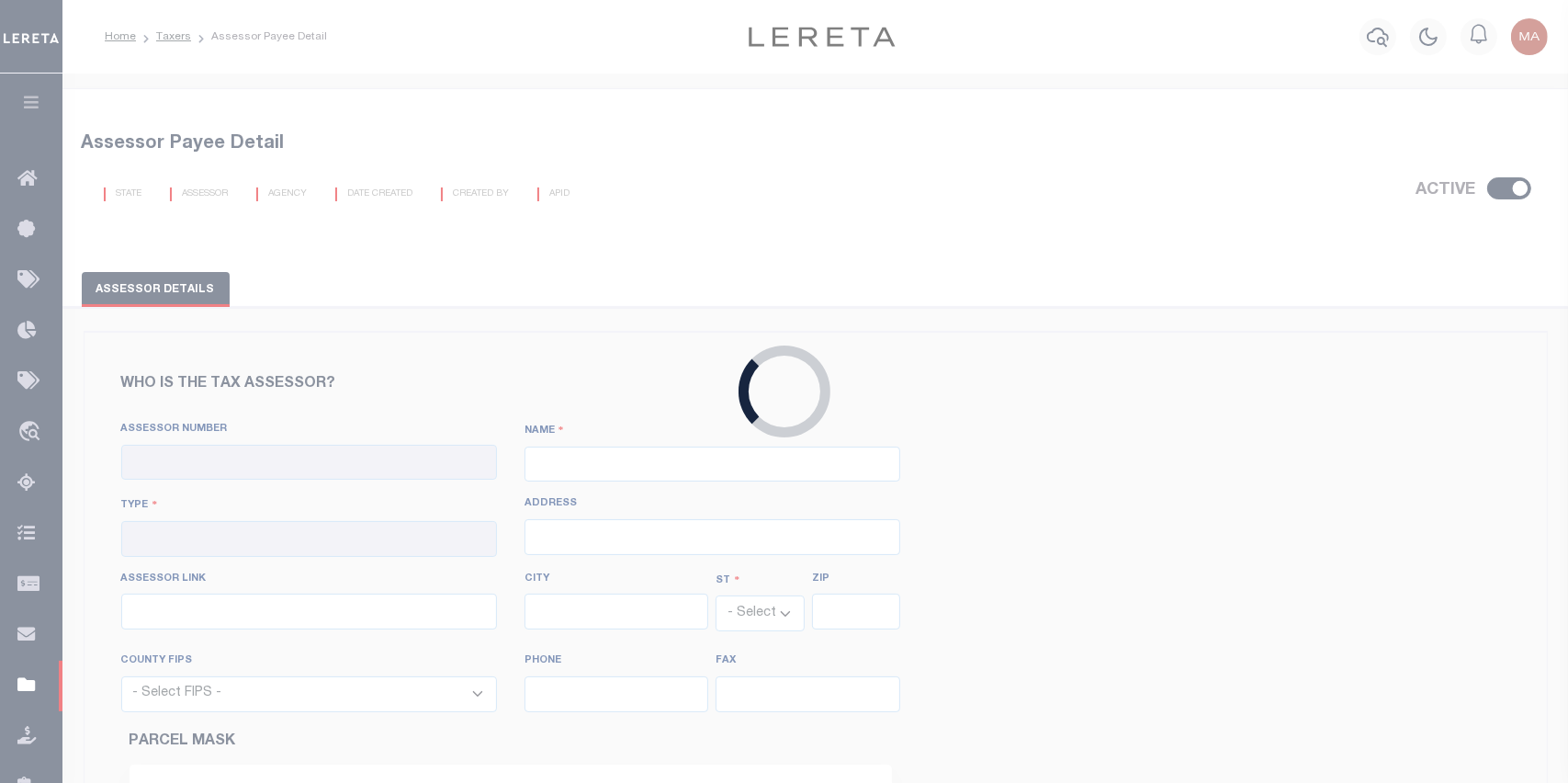
checkbox input "true"
type input "180090000"
type input "OXFORD COUNTY"
type input "00 - County"
select select "ME"
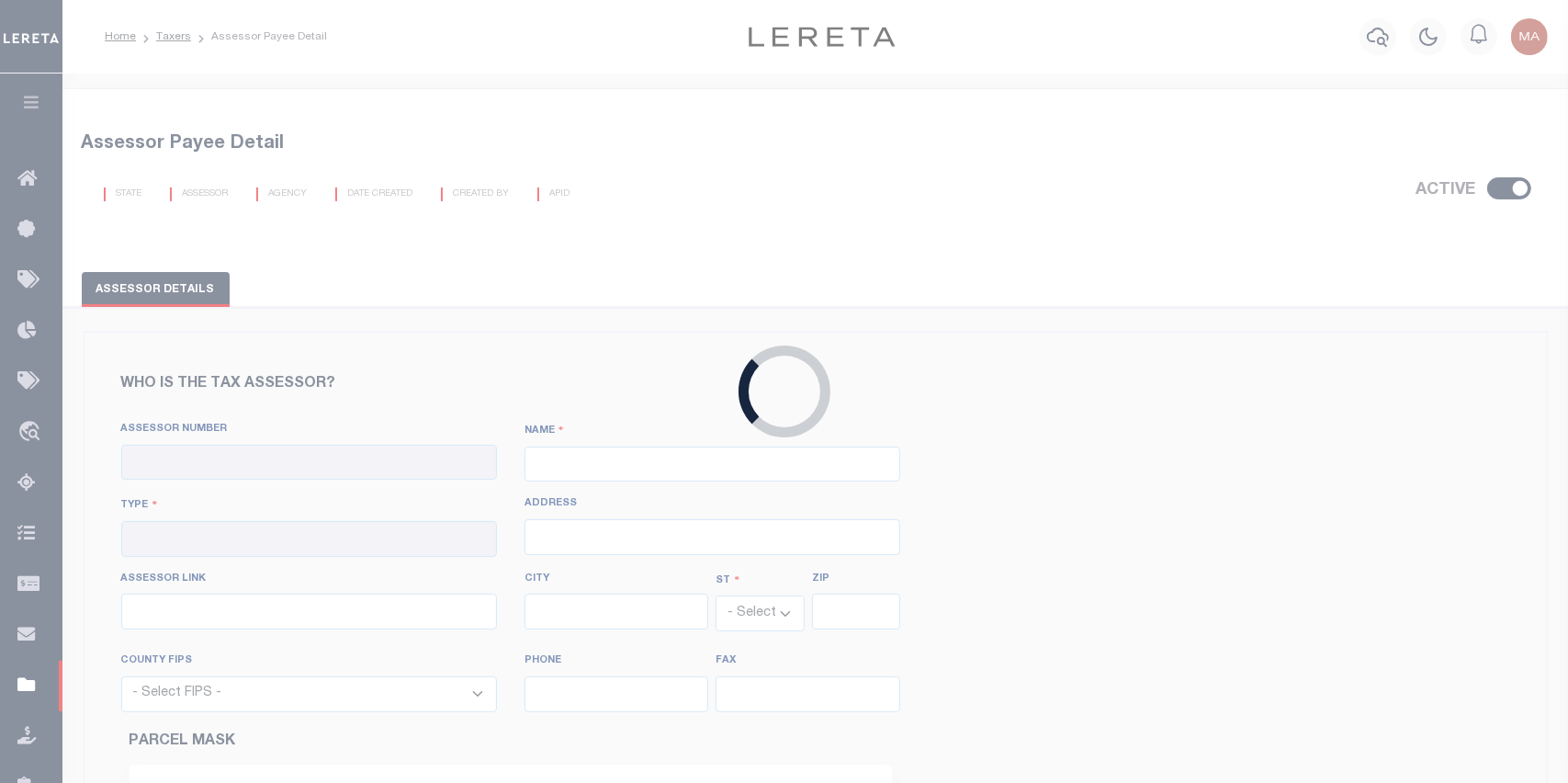
select select "23017"
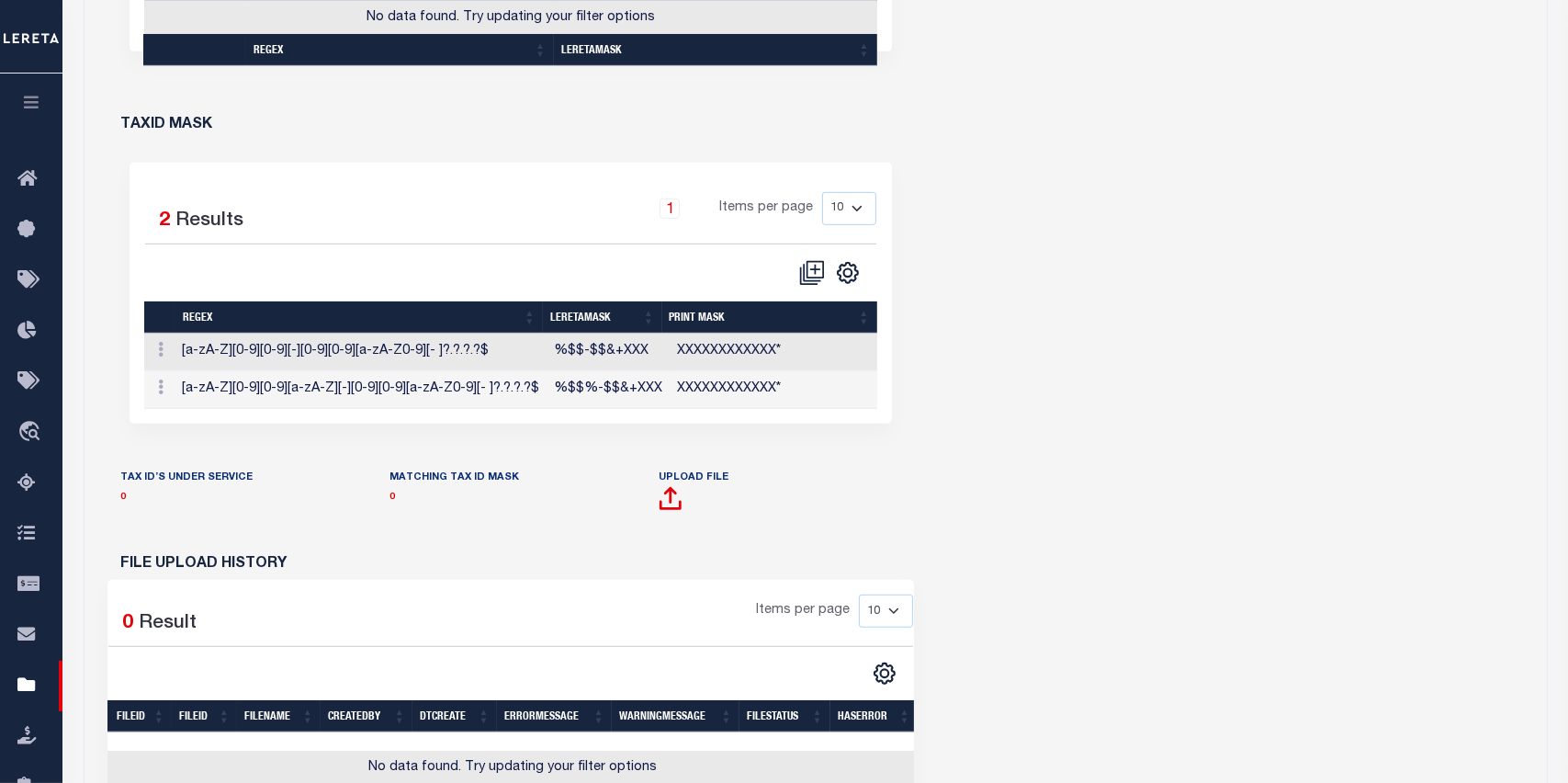
scroll to position [949, 0]
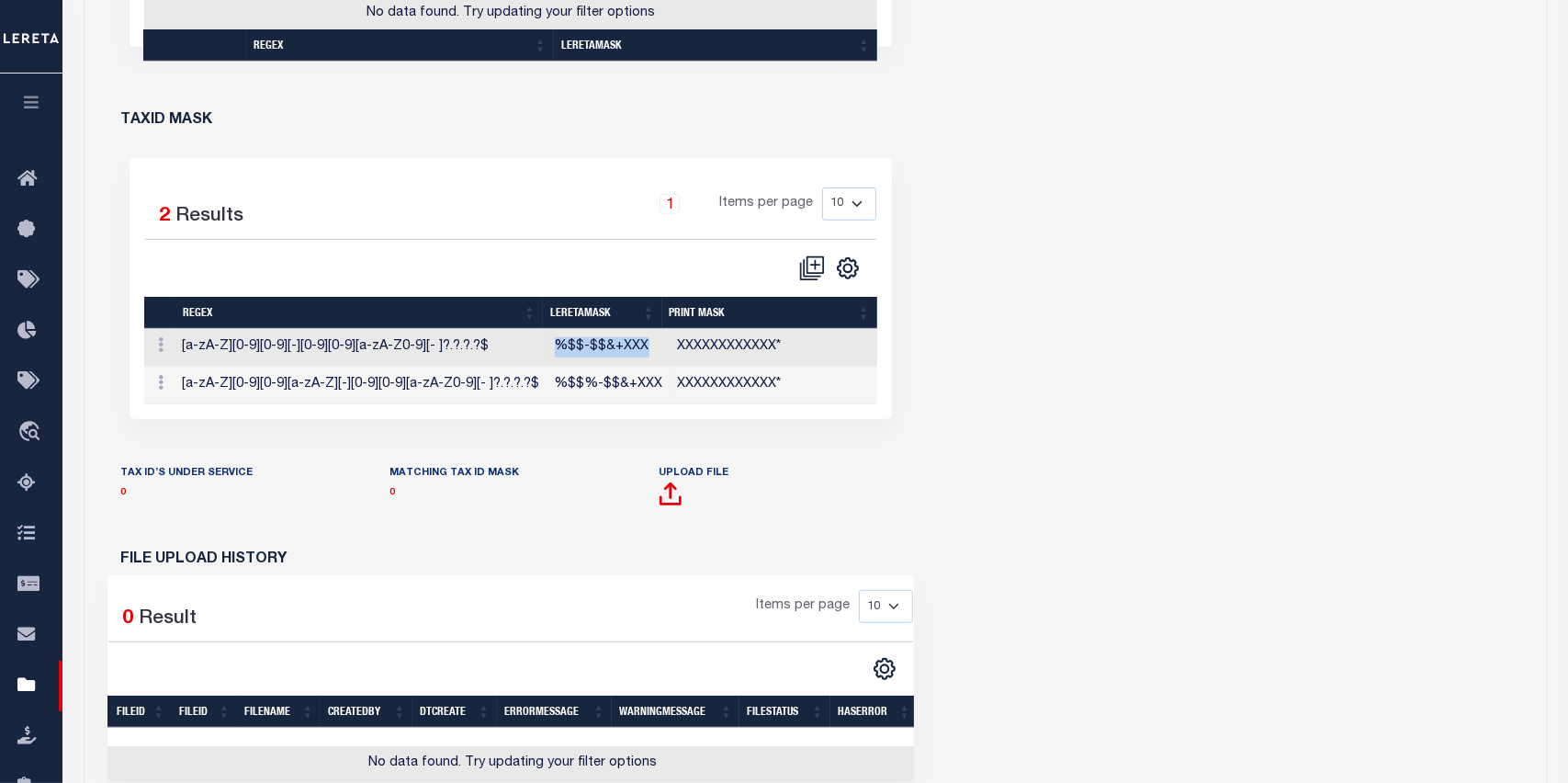
drag, startPoint x: 647, startPoint y: 341, endPoint x: 553, endPoint y: 333, distance: 94.3
click at [553, 333] on td "%$$-$$&+XXX" at bounding box center [608, 348] width 123 height 38
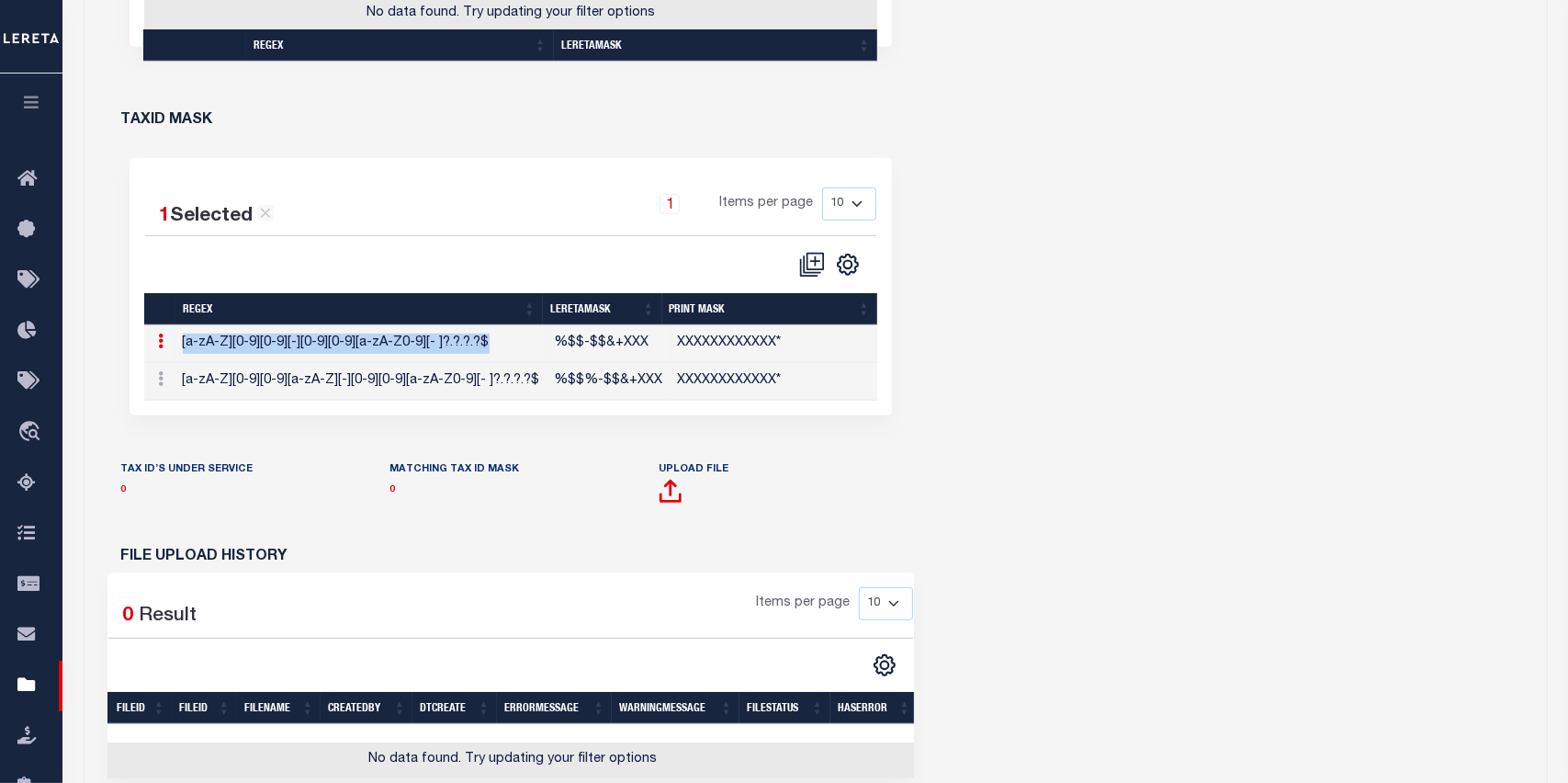
drag, startPoint x: 501, startPoint y: 336, endPoint x: 168, endPoint y: 339, distance: 333.0
click at [161, 339] on tr "Edit TaxID Mask Delete [a-zA-Z][0-9][0-9][-][0-9][0-9][a-zA-Z0-9][- ]?.?.?.?$ %…" at bounding box center [512, 344] width 734 height 38
copy tr "Edit TaxID Mask Delete [a-zA-Z][0-9][0-9][-][0-9][0-9][a-zA-Z0-9][- ]?.?.?.?$"
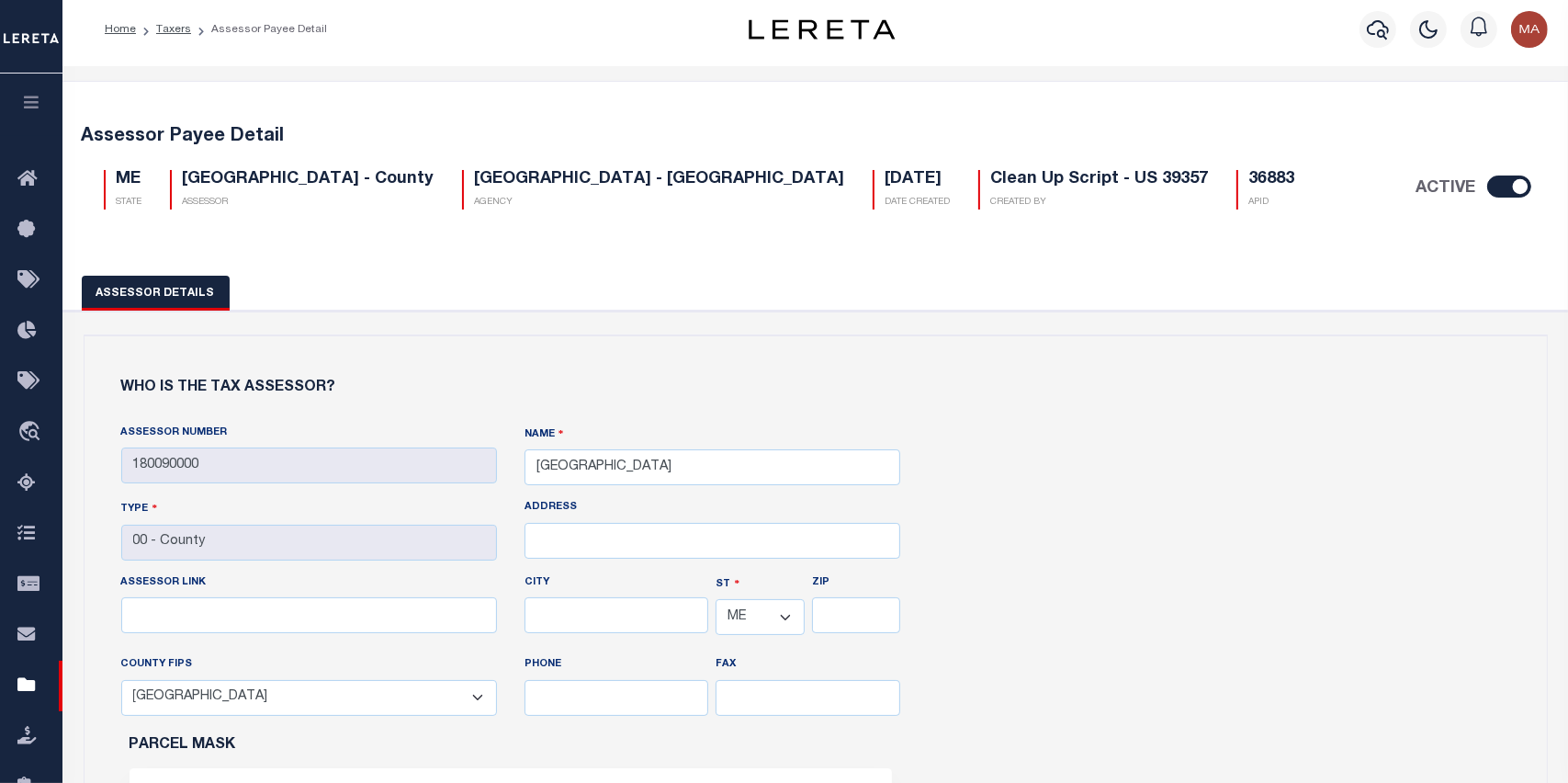
scroll to position [0, 0]
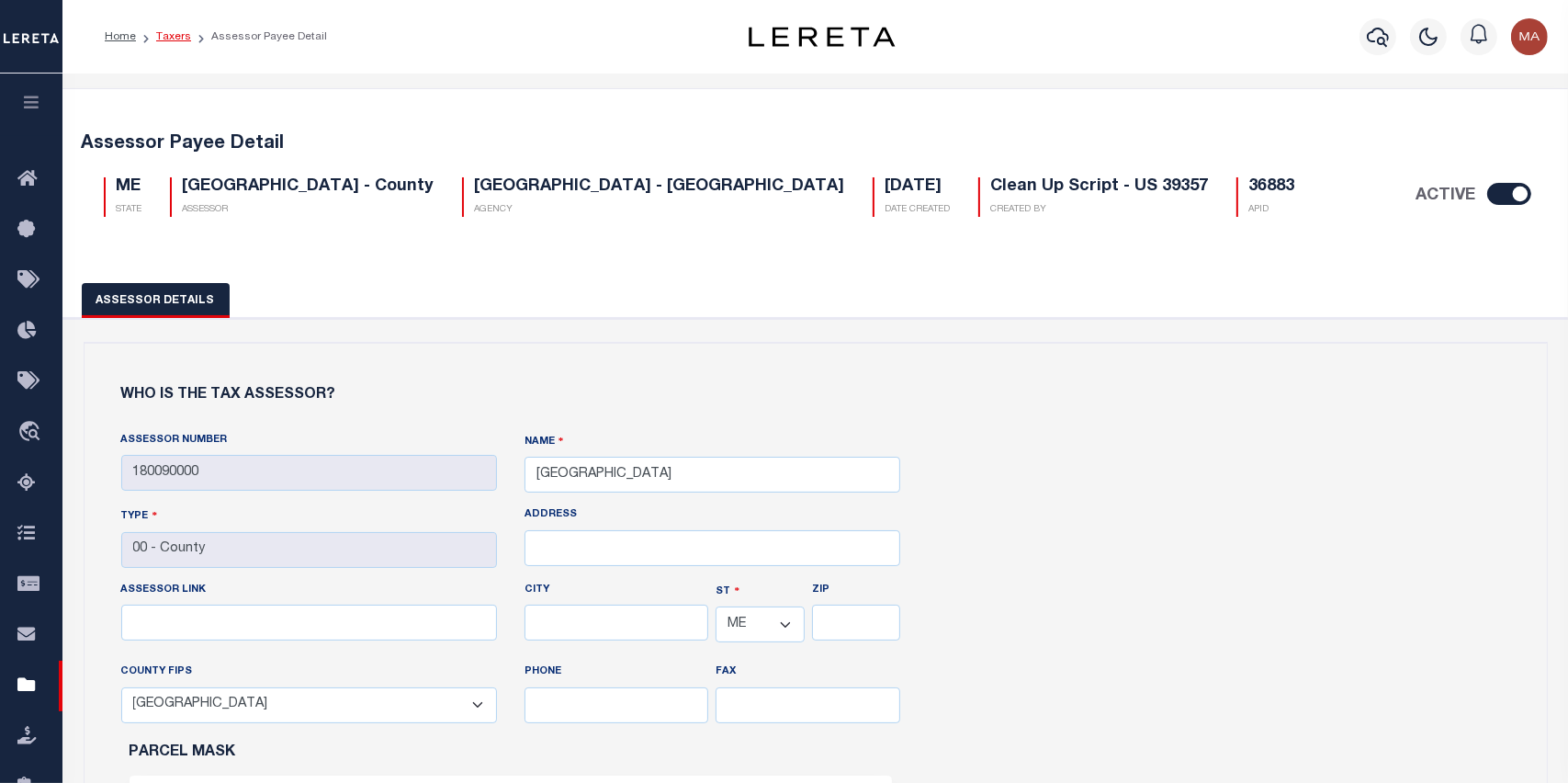
click at [162, 33] on link "Taxers" at bounding box center [174, 36] width 35 height 11
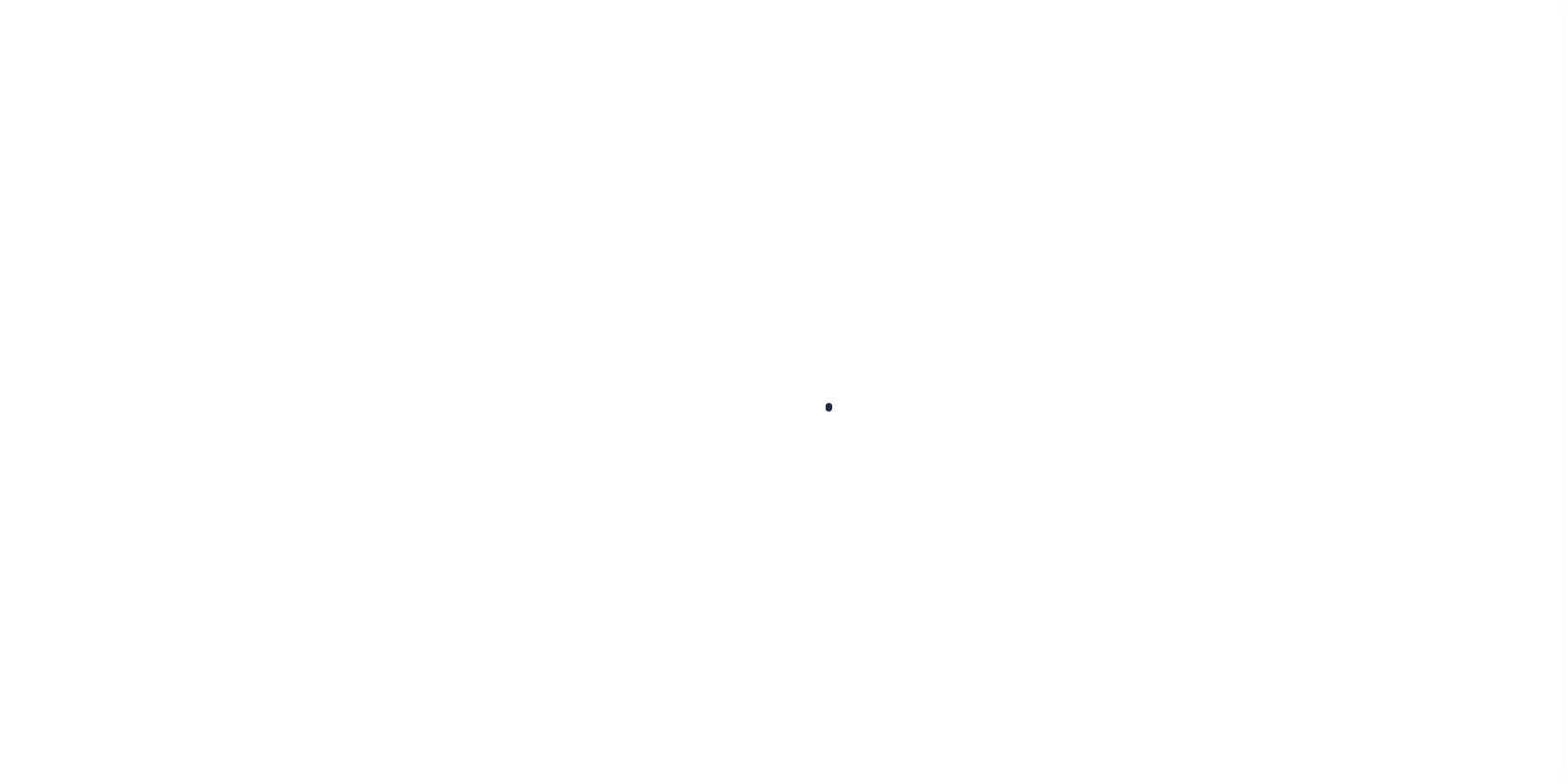
select select
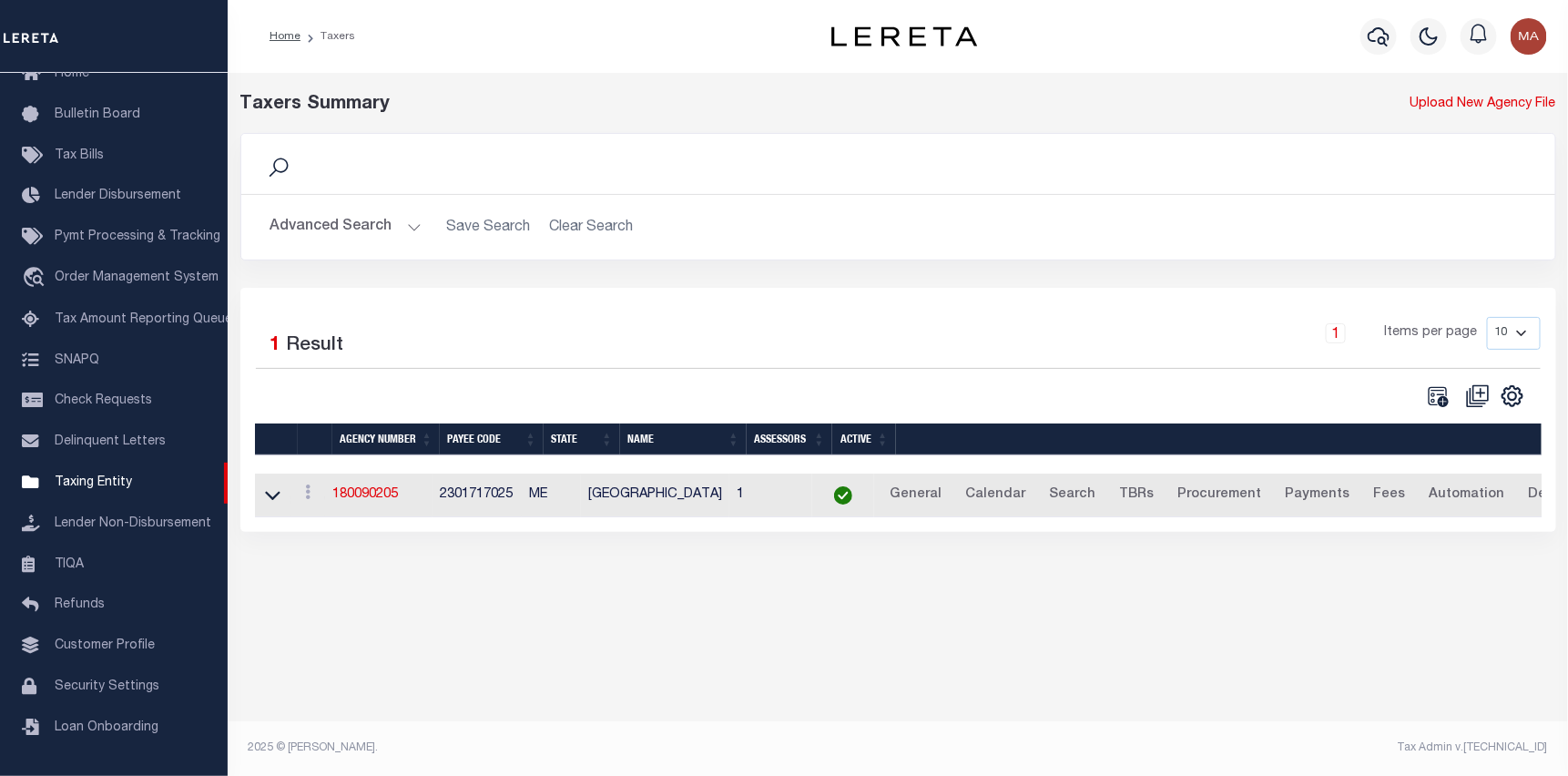
click at [372, 234] on button "Advanced Search" at bounding box center [345, 227] width 151 height 36
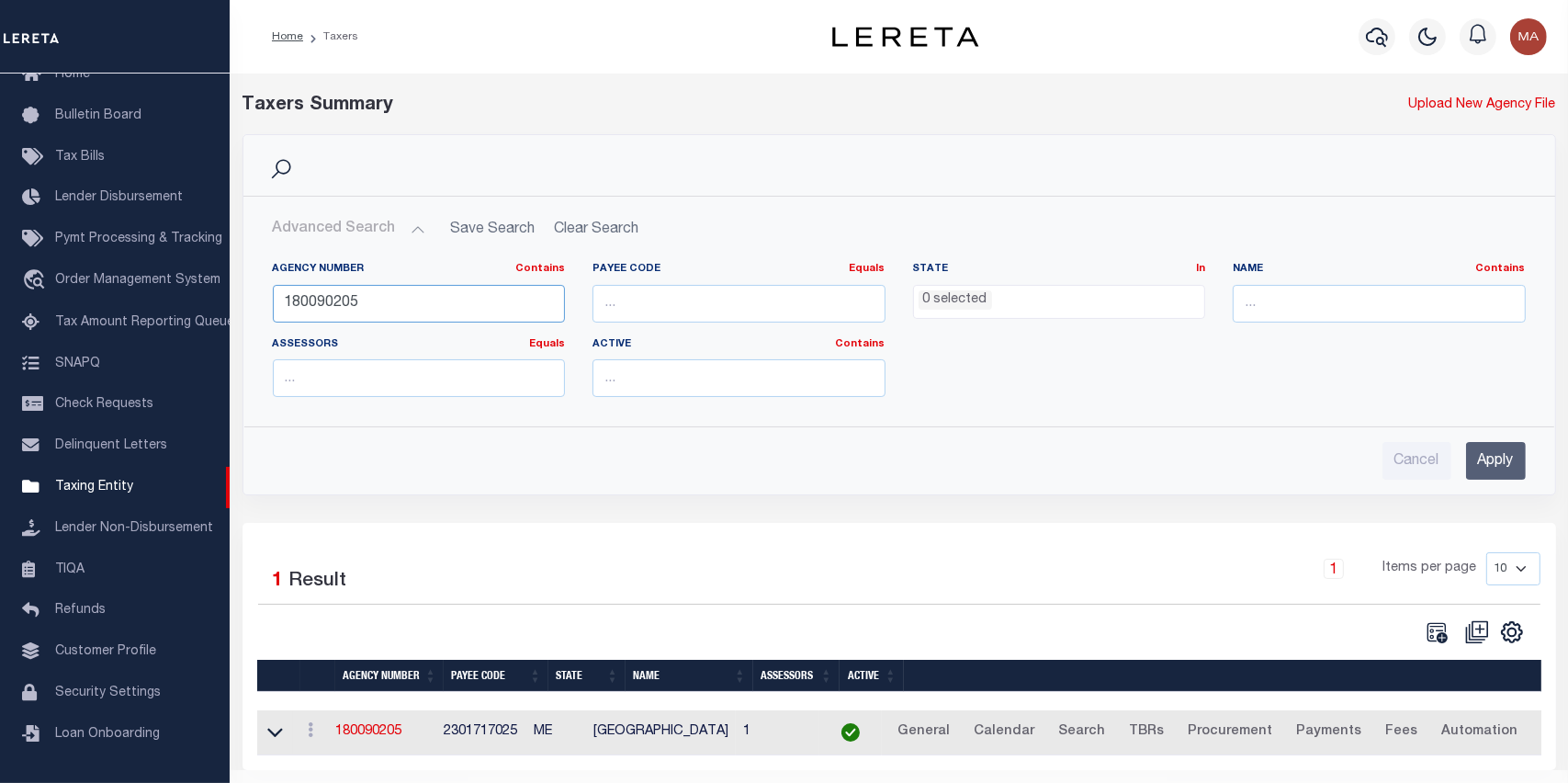
drag, startPoint x: 378, startPoint y: 296, endPoint x: 237, endPoint y: 299, distance: 141.0
click at [237, 299] on div "Search Advanced Search Save Search Clear Search tblPayees_dynamictable_____Defa…" at bounding box center [899, 328] width 1341 height 389
paste input "180010208"
drag, startPoint x: 313, startPoint y: 304, endPoint x: 229, endPoint y: 291, distance: 85.0
click at [231, 291] on div "Search Advanced Search Save Search Clear Search tblPayees_dynamictable_____Defa…" at bounding box center [899, 328] width 1341 height 389
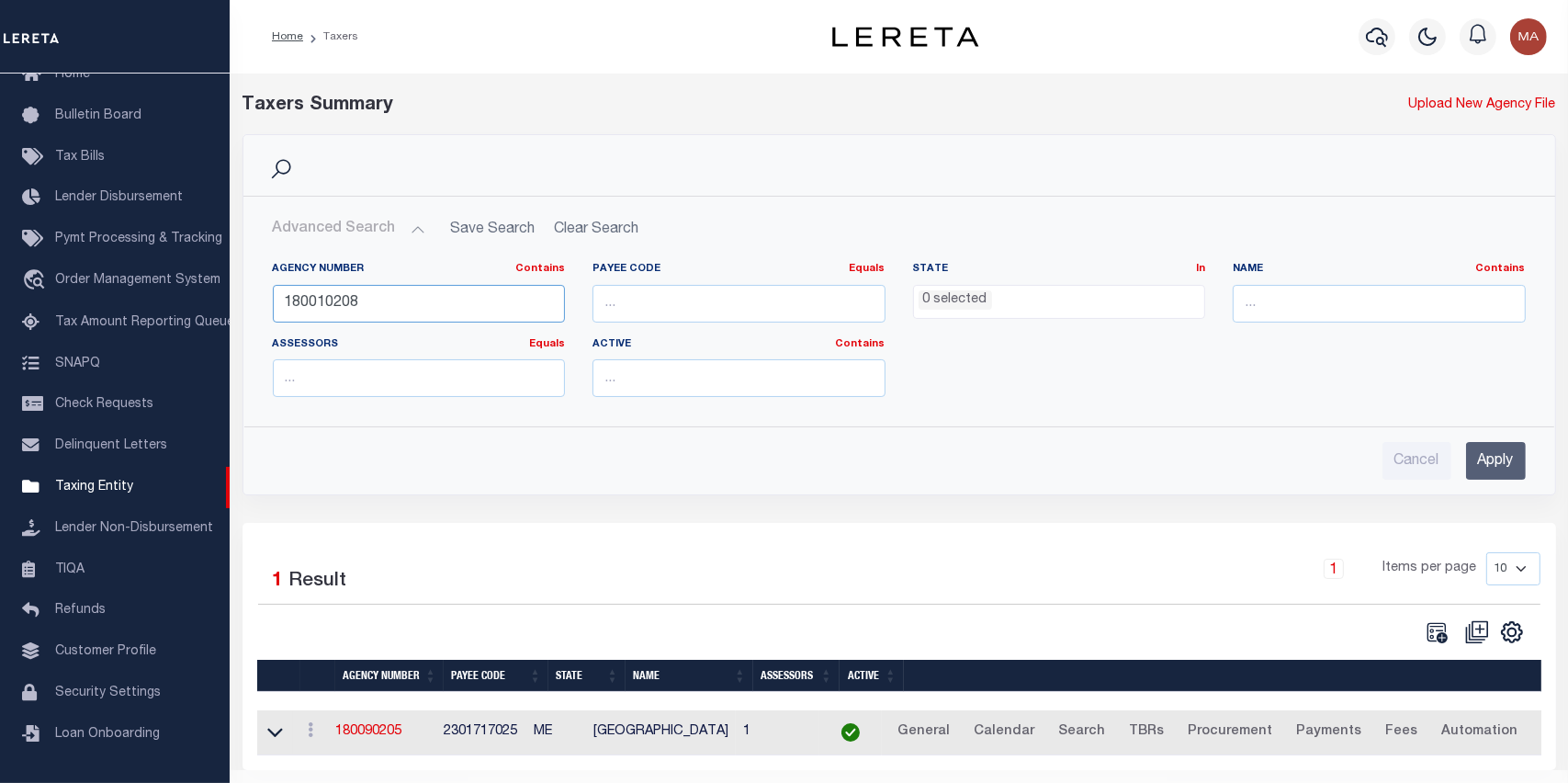
type input "180010208"
click at [1492, 460] on input "Apply" at bounding box center [1496, 461] width 60 height 38
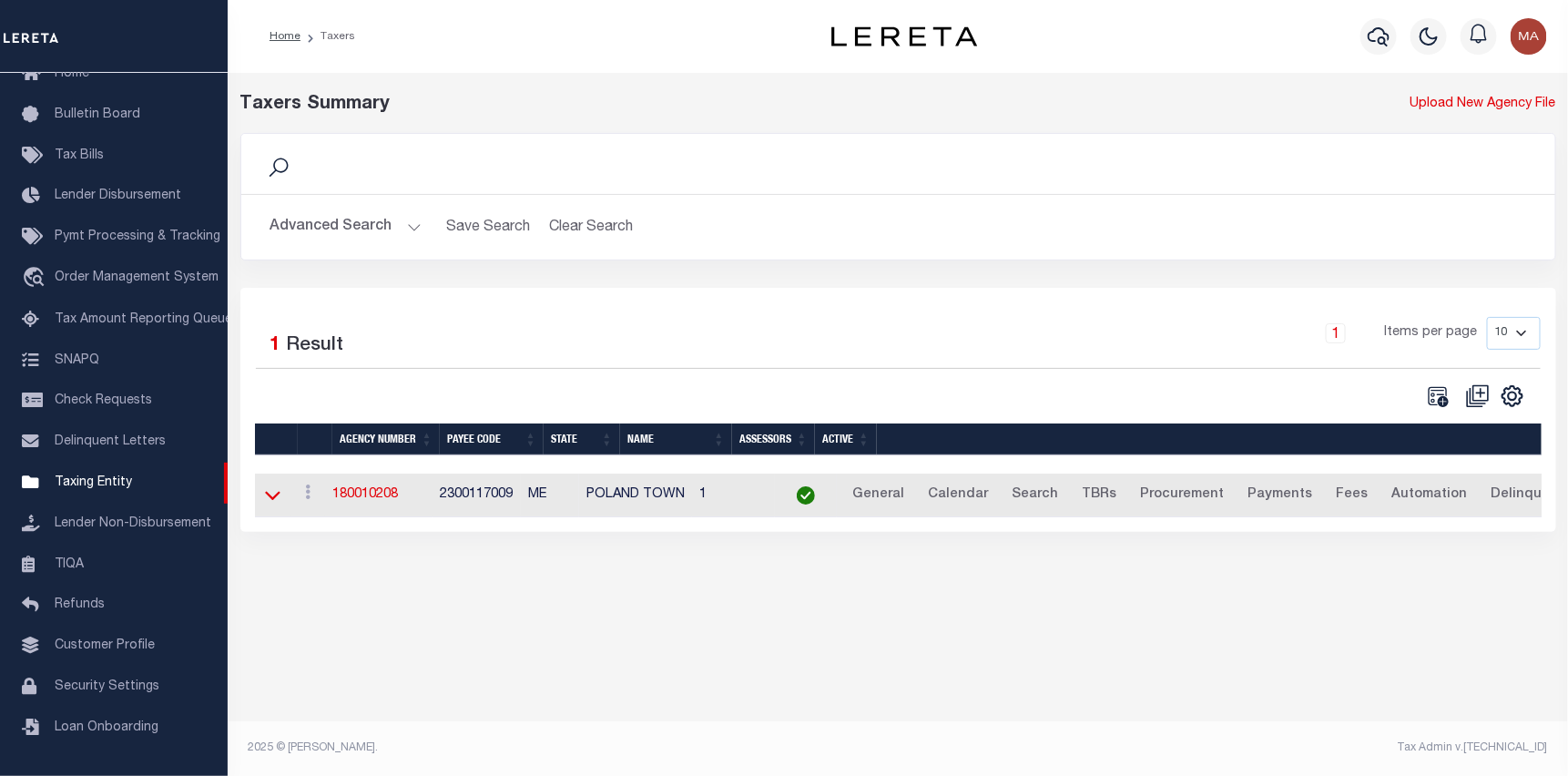
click at [270, 498] on icon at bounding box center [273, 494] width 16 height 19
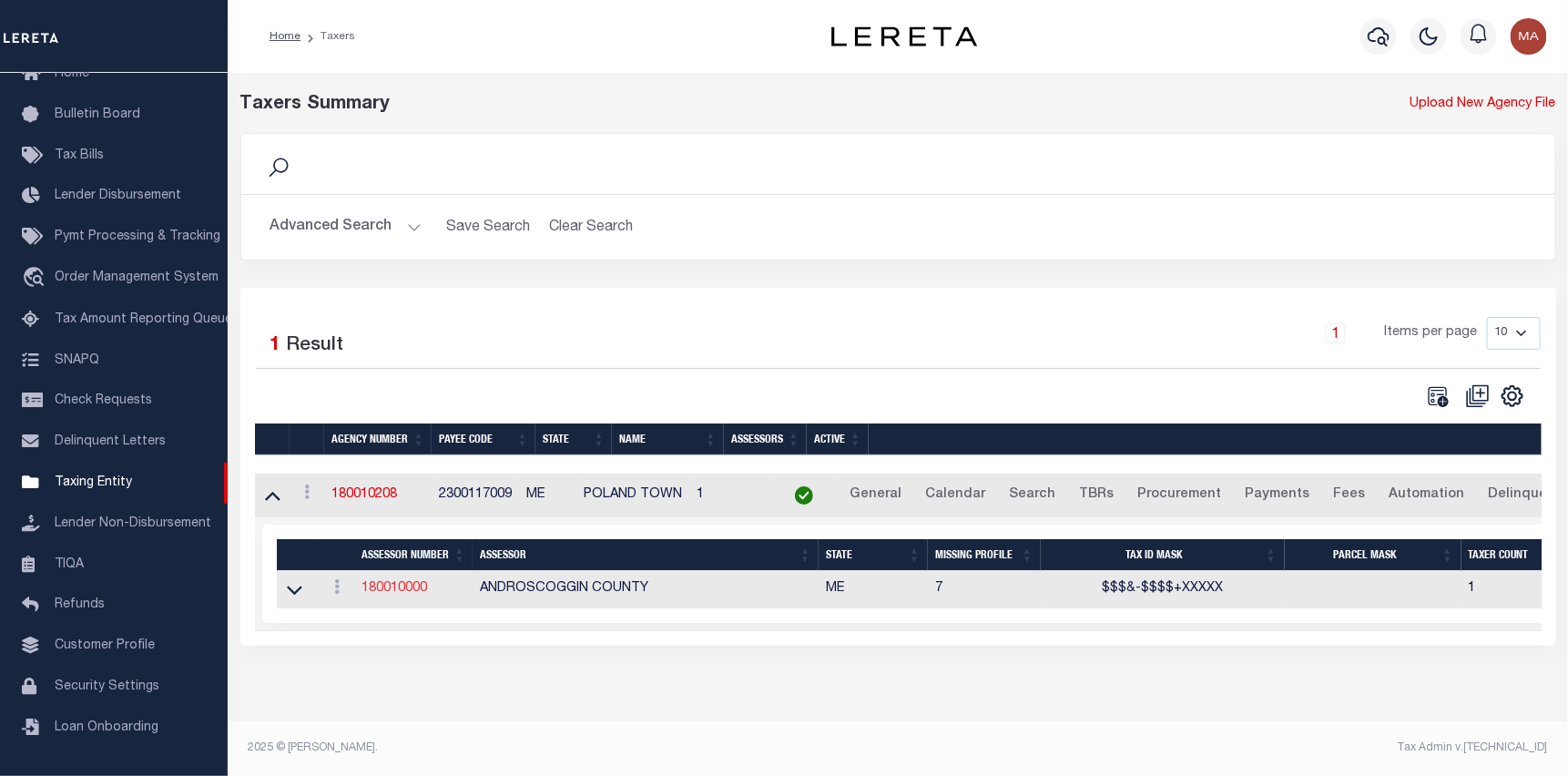
click at [396, 594] on link "180010000" at bounding box center [394, 587] width 65 height 13
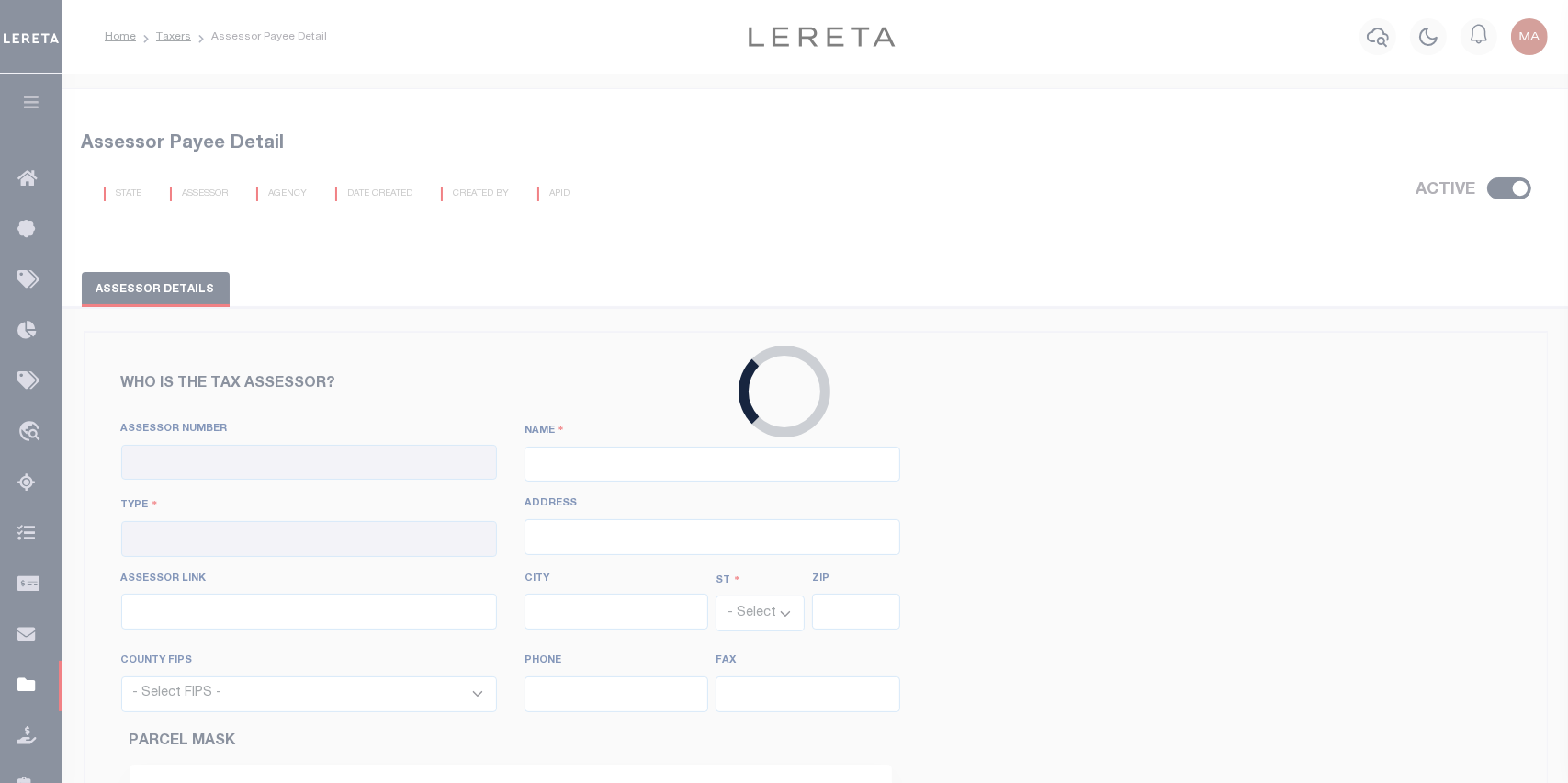
checkbox input "true"
type input "180010000"
type input "ANDROSCOGGIN COUNTY"
type input "00 - County"
select select "ME"
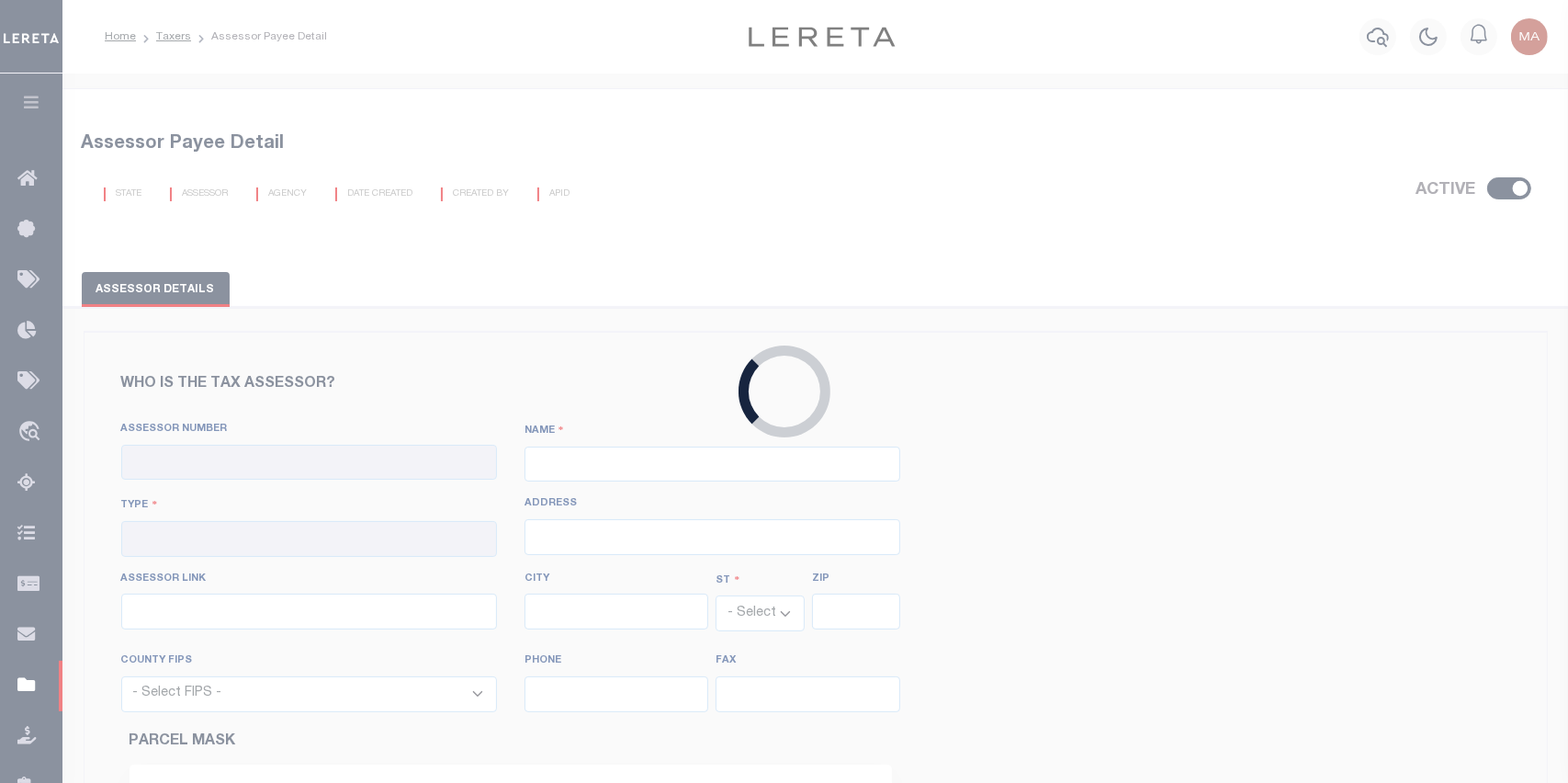
select select "23001"
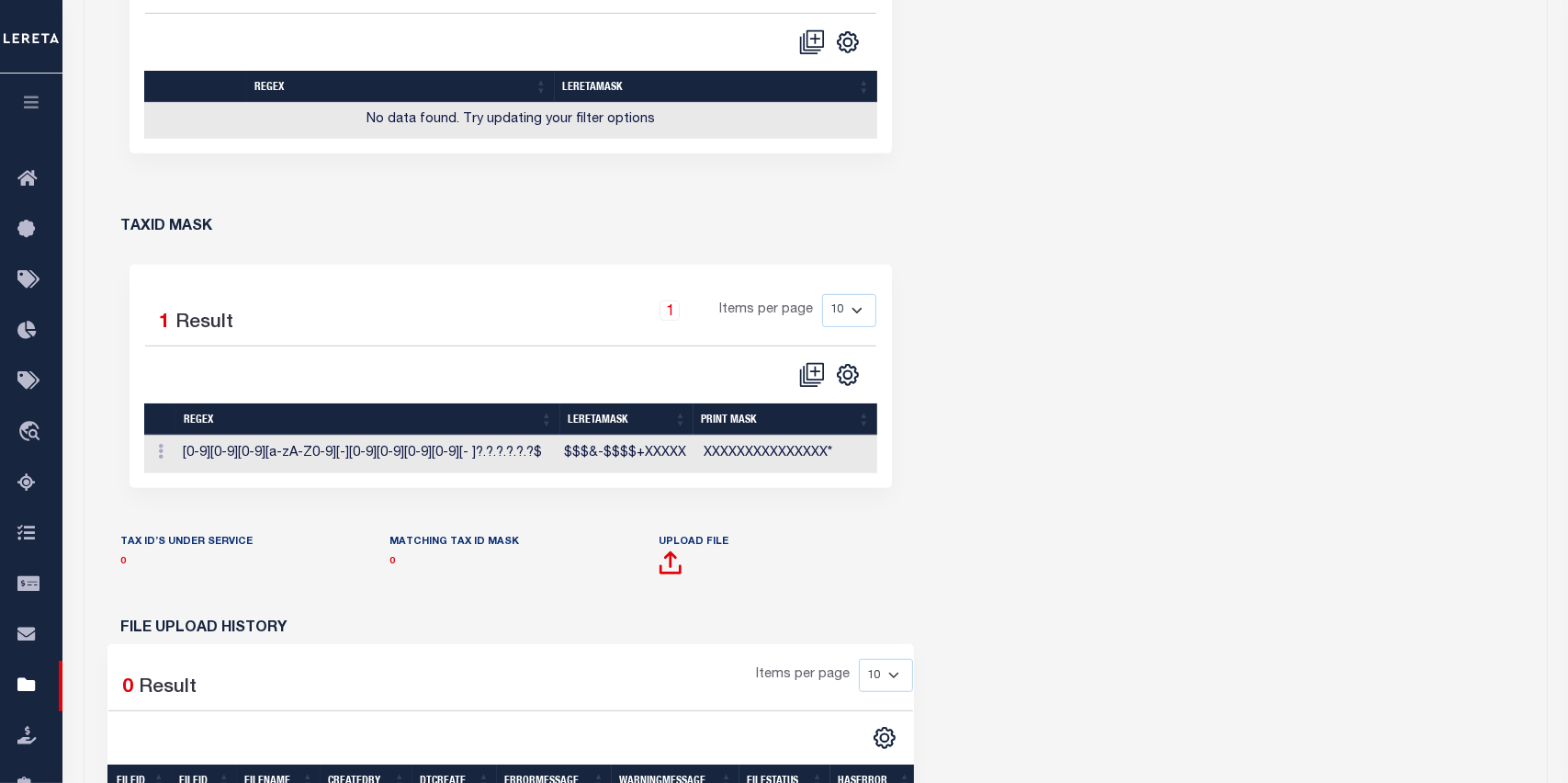
scroll to position [846, 0]
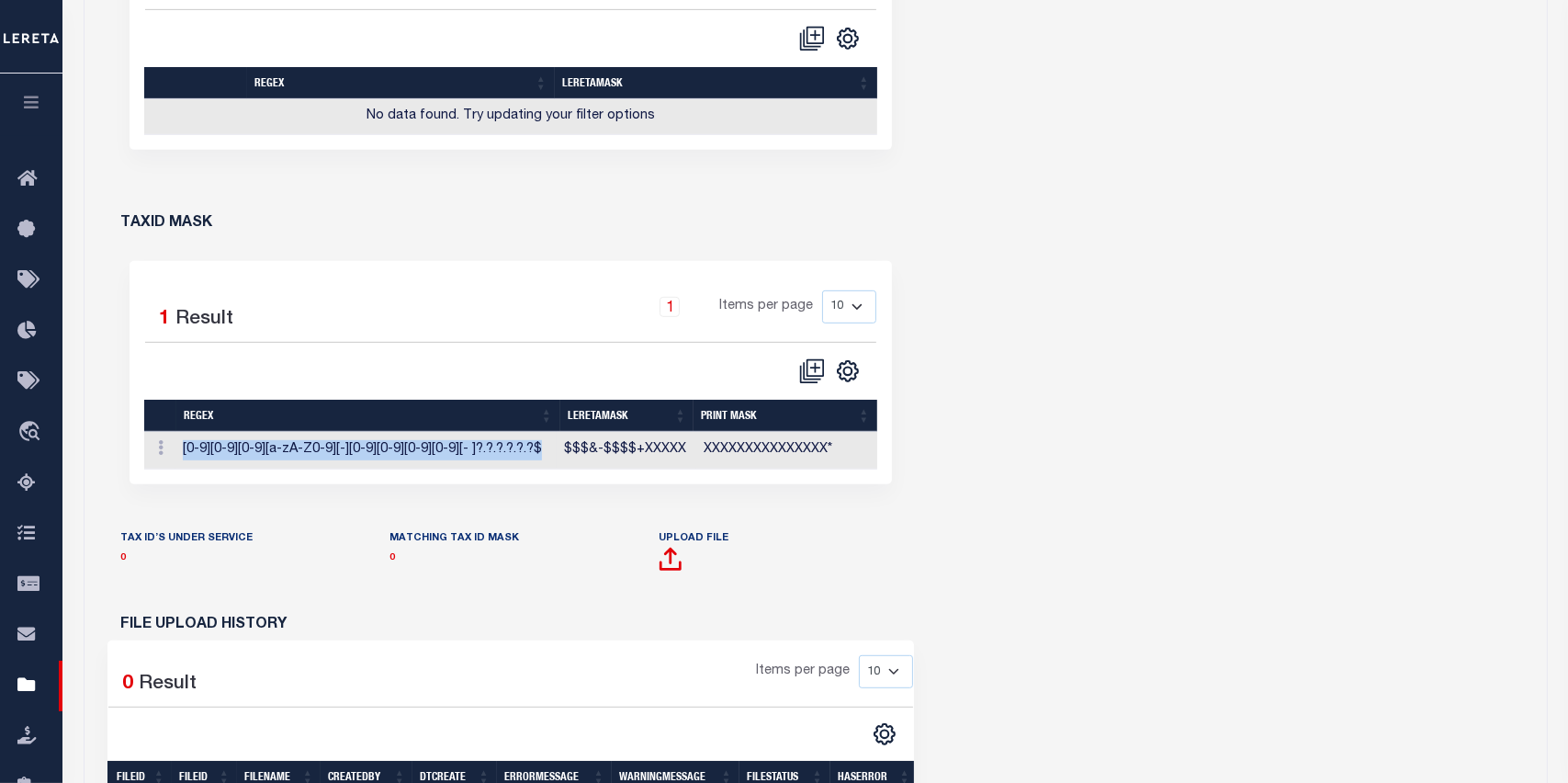
drag, startPoint x: 540, startPoint y: 449, endPoint x: 173, endPoint y: 449, distance: 367.0
click at [173, 449] on tr "Edit TaxID Mask Delete [0-9][0-9][0-9][a-zA-Z0-9][-][0-9][0-9][0-9][0-9][- ]?.?…" at bounding box center [512, 451] width 734 height 38
copy tr "Edit TaxID Mask Delete [0-9][0-9][0-9][a-zA-Z0-9][-][0-9][0-9][0-9][0-9][- ]?.?…"
click at [1168, 222] on div "Who is the tax assessor? Assessor Number 180010000 NAME Type CITY" at bounding box center [816, 204] width 1462 height 1416
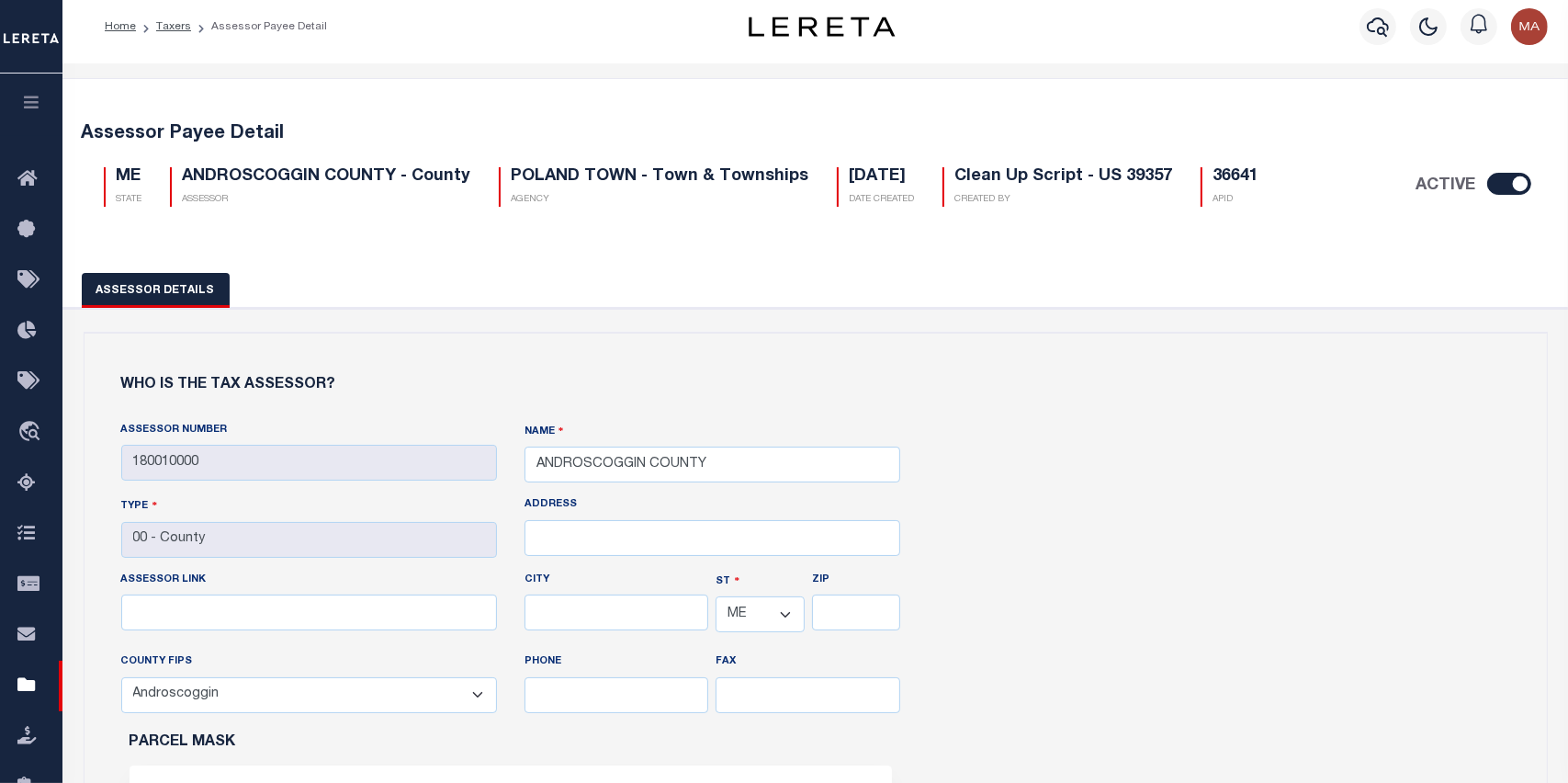
scroll to position [0, 0]
